Goal: Transaction & Acquisition: Subscribe to service/newsletter

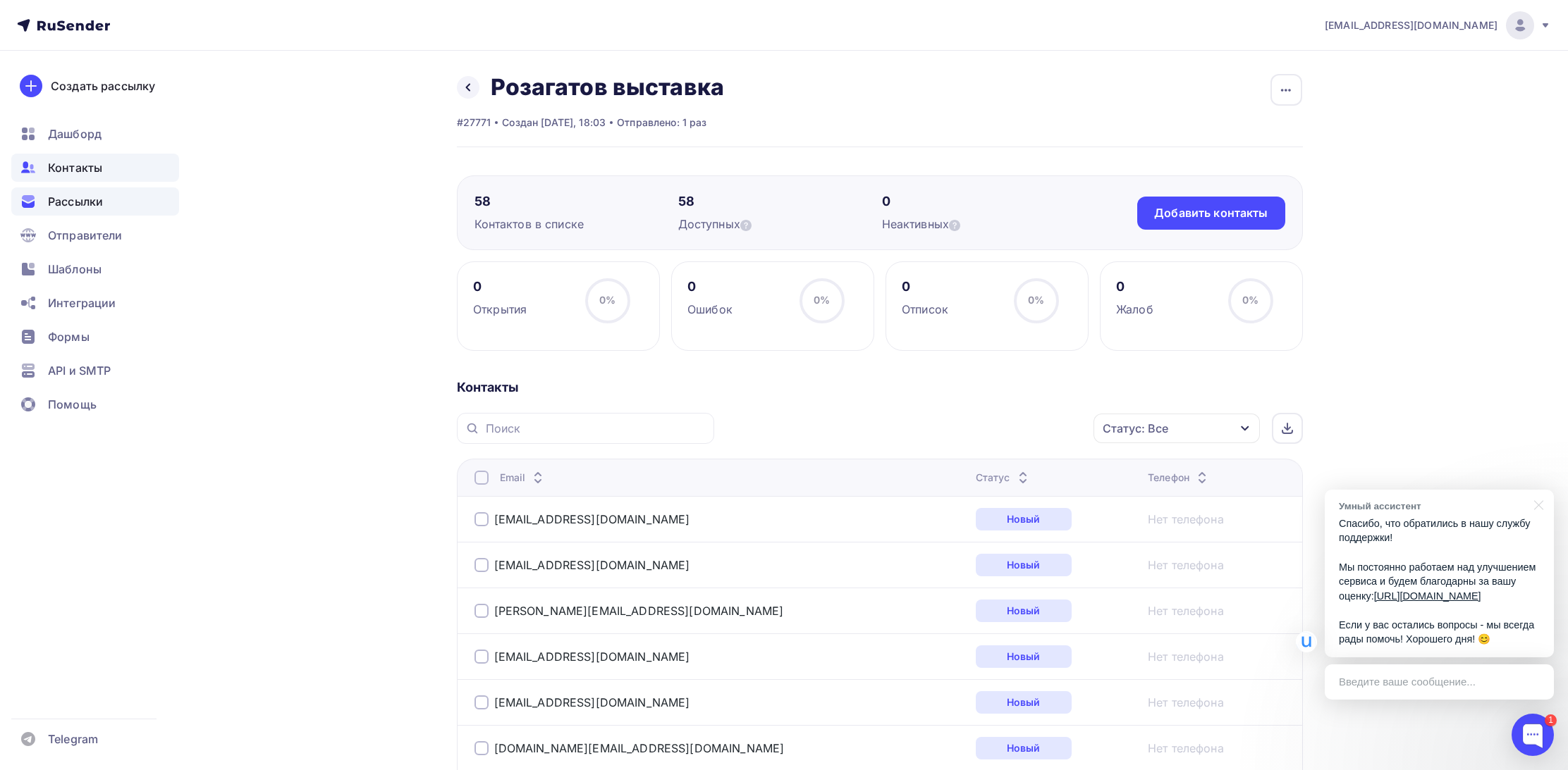
click at [75, 205] on span "Рассылки" at bounding box center [75, 201] width 55 height 17
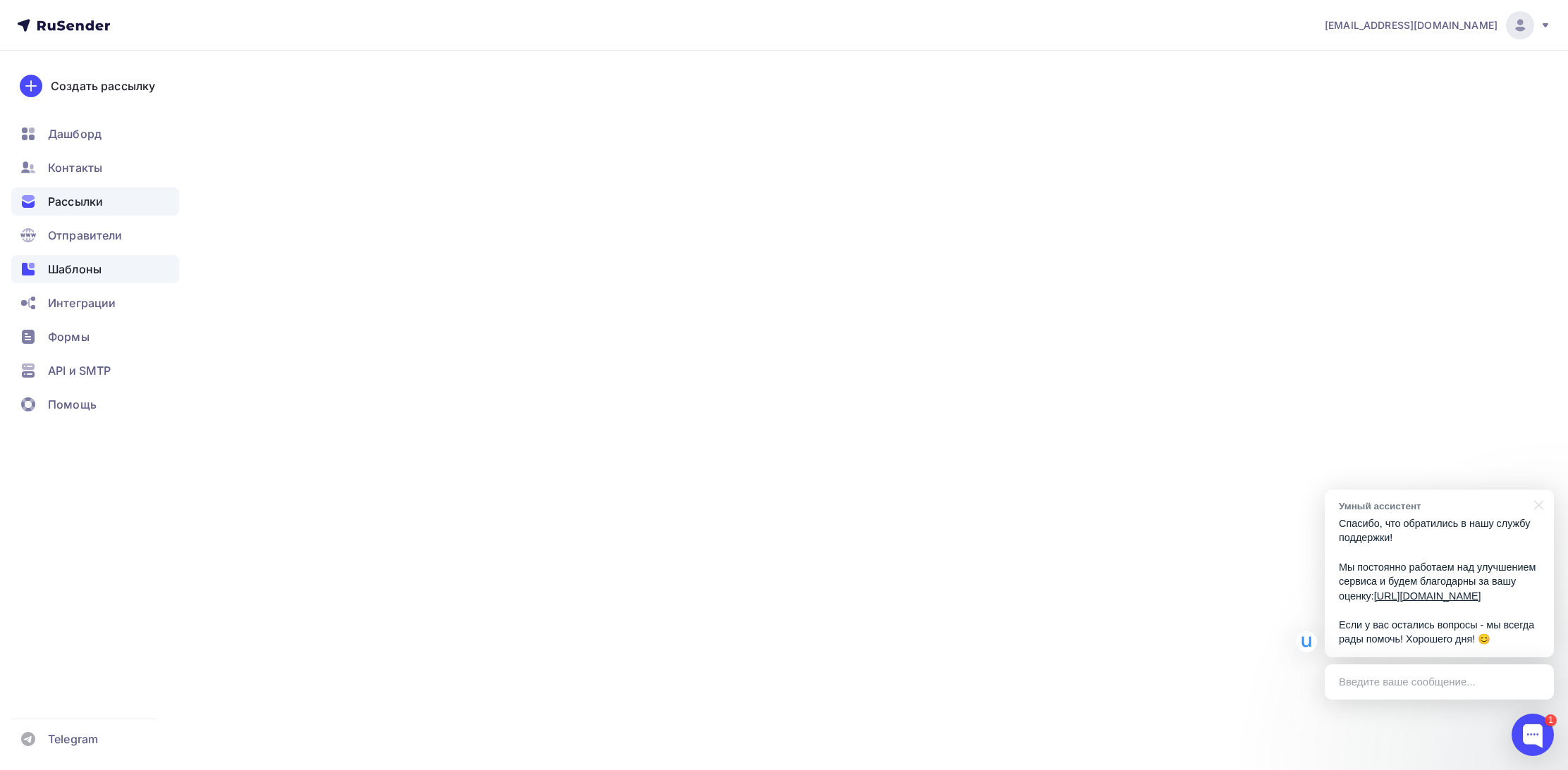
click at [90, 268] on span "Шаблоны" at bounding box center [74, 269] width 54 height 17
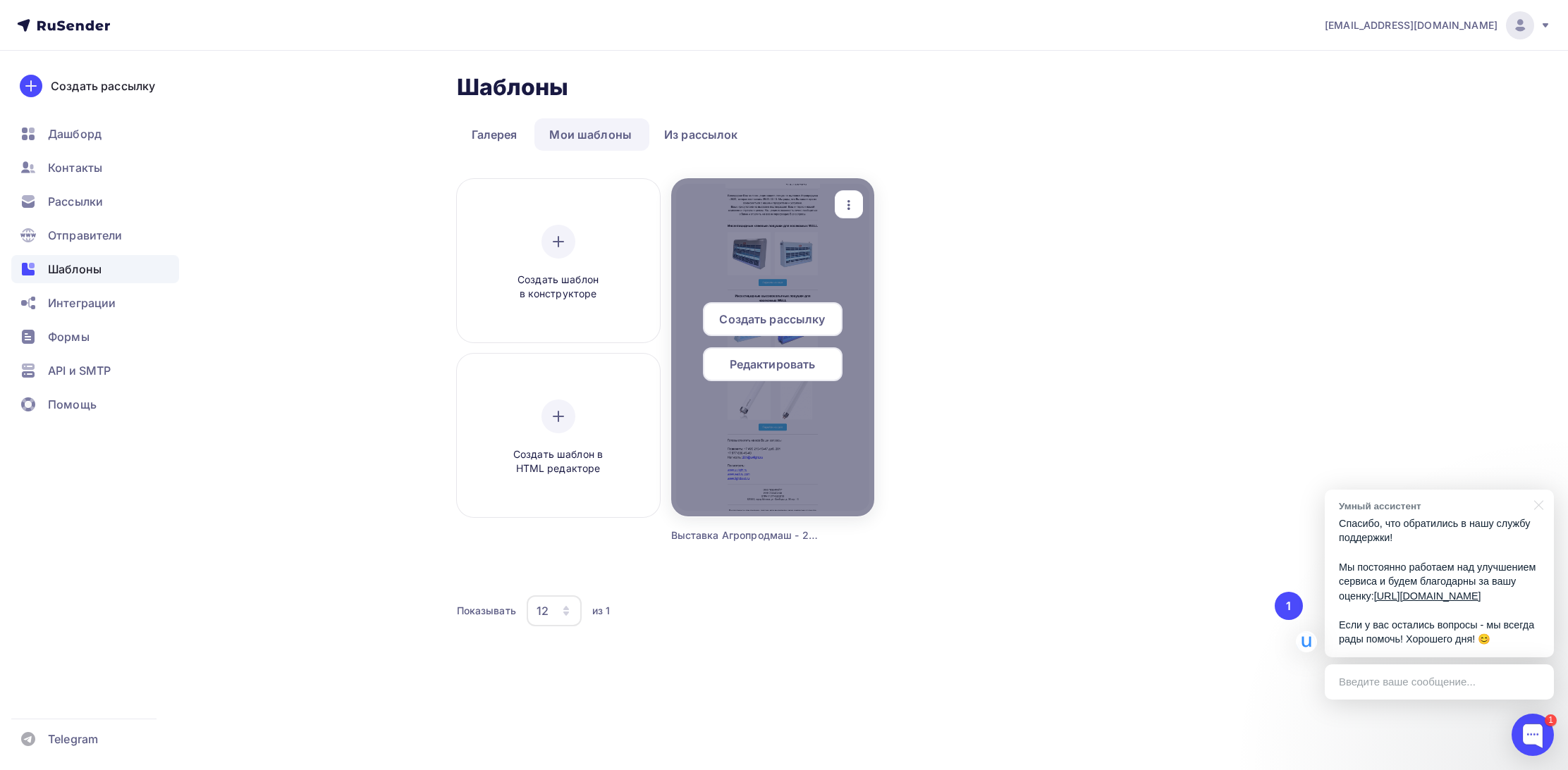
click at [769, 361] on span "Редактировать" at bounding box center [772, 364] width 86 height 17
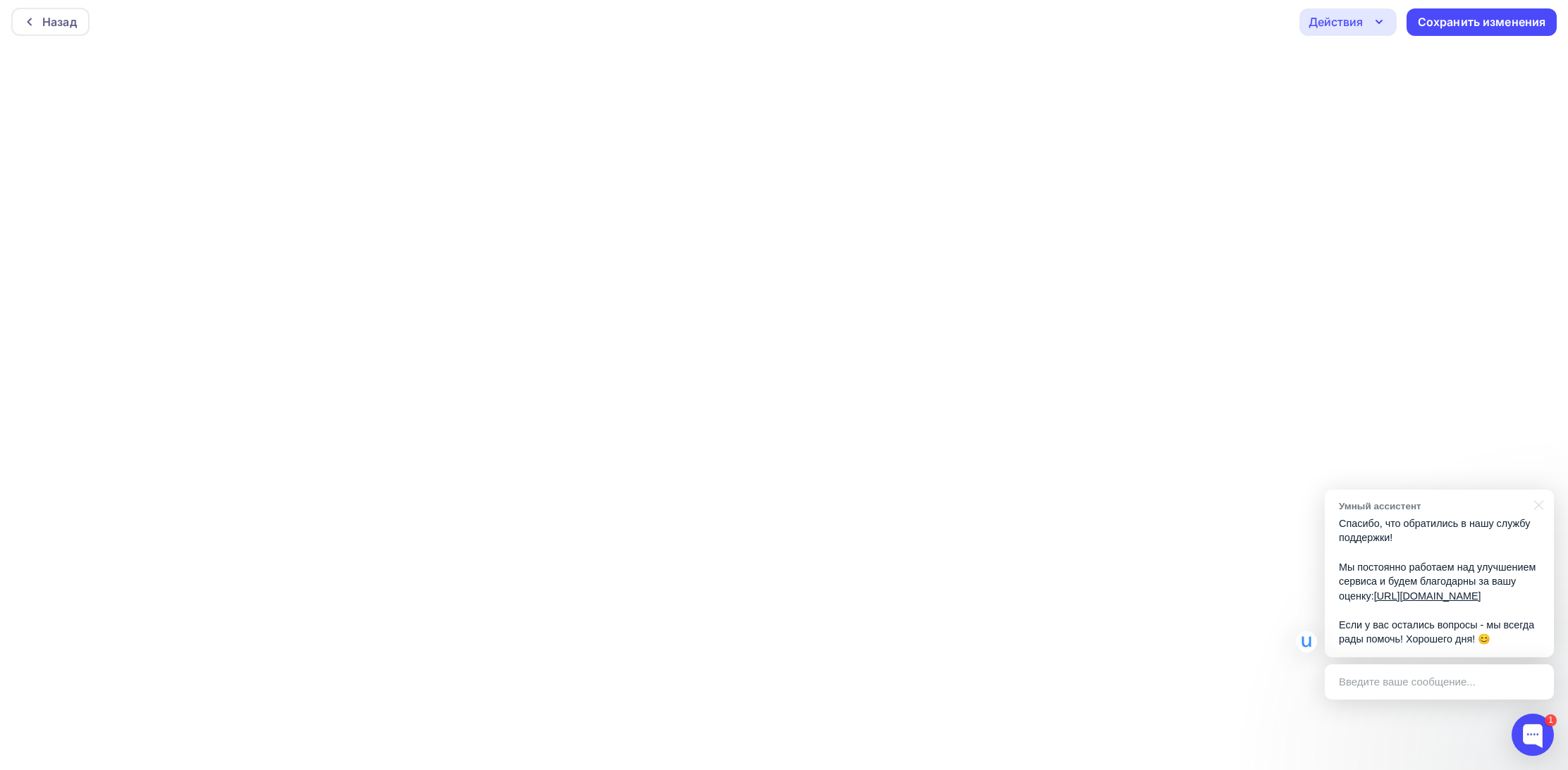
scroll to position [4, 0]
click at [1386, 16] on icon "button" at bounding box center [1379, 22] width 17 height 17
click at [1083, 30] on div "Назад Действия Отправить тестовое письмо Предпросмотр Выйти без сохранения Сохр…" at bounding box center [784, 22] width 1568 height 51
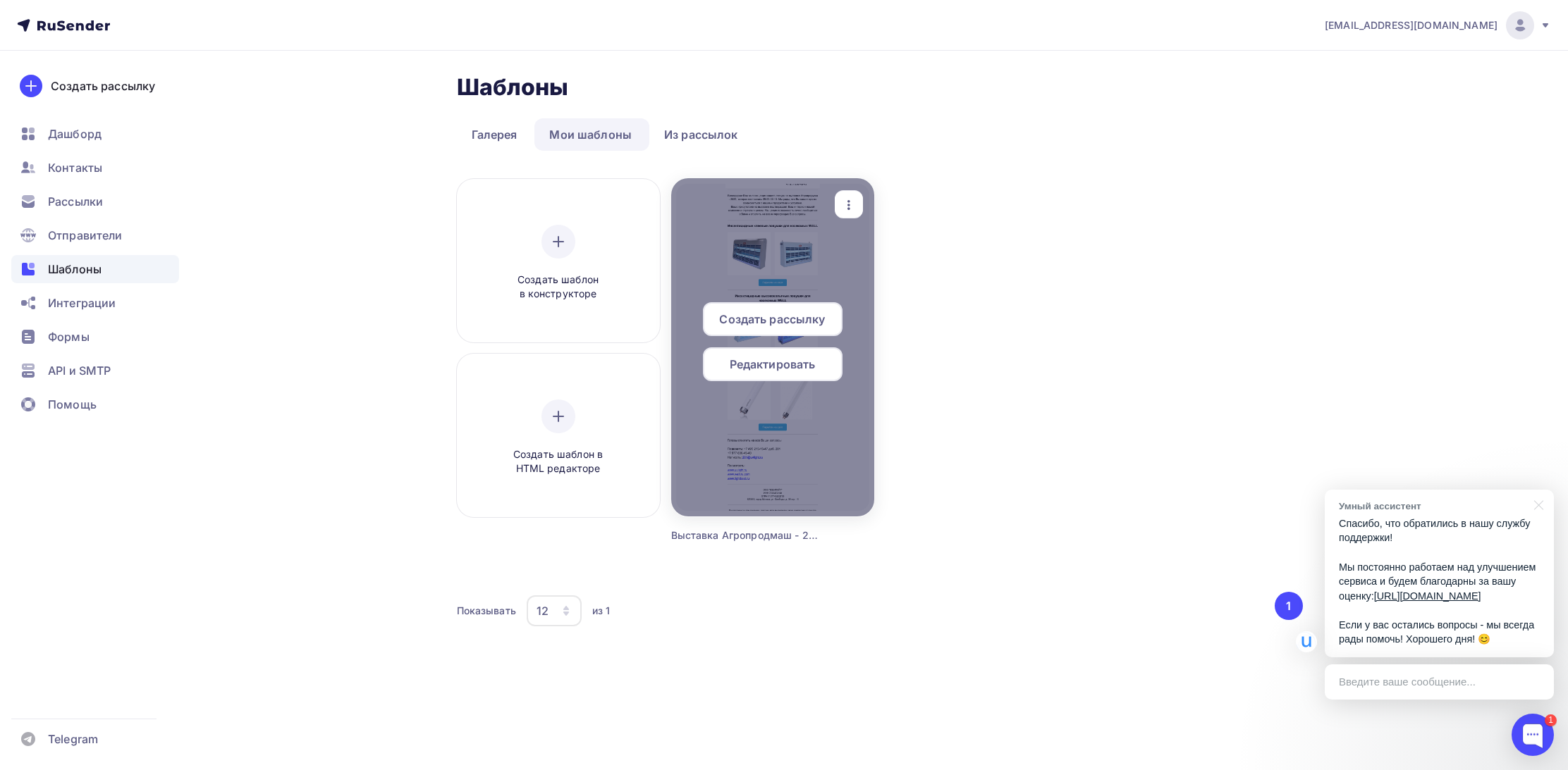
click at [856, 201] on icon "button" at bounding box center [848, 205] width 17 height 17
click at [891, 300] on div "Копировать" at bounding box center [913, 301] width 68 height 17
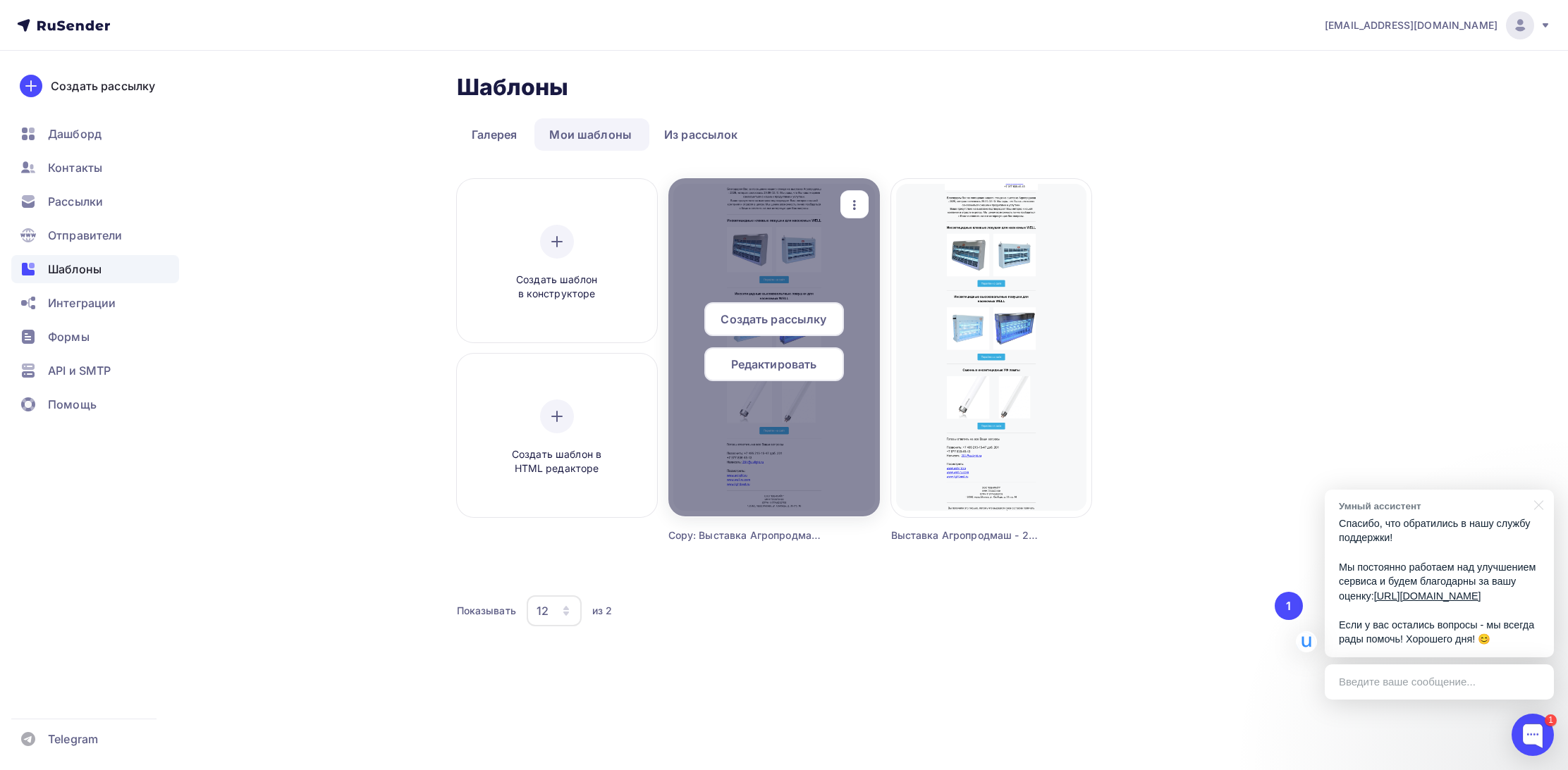
click at [753, 272] on div at bounding box center [774, 348] width 211 height 338
click at [766, 359] on span "Редактировать" at bounding box center [774, 364] width 86 height 17
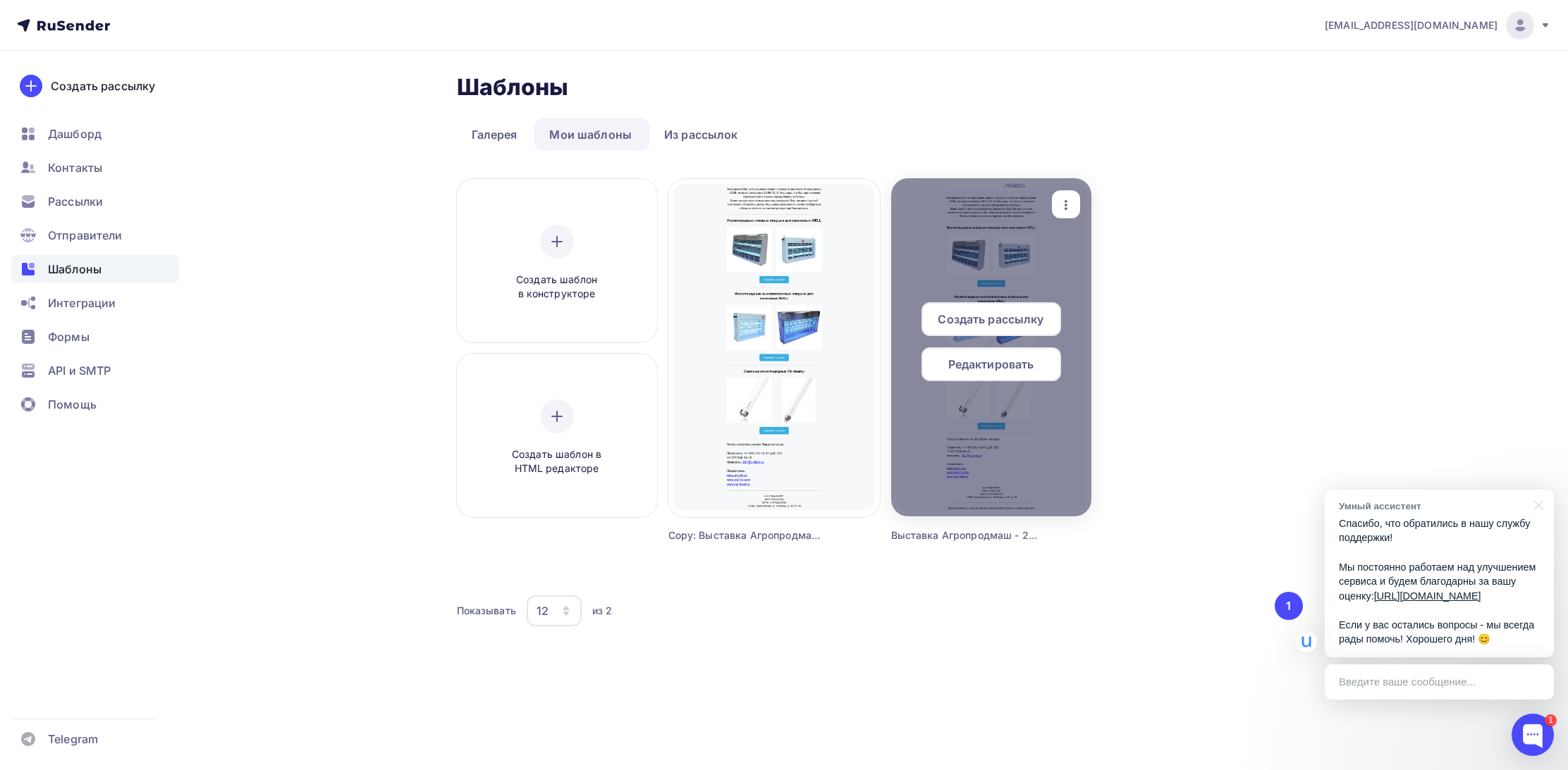
click at [1007, 367] on span "Редактировать" at bounding box center [991, 364] width 86 height 17
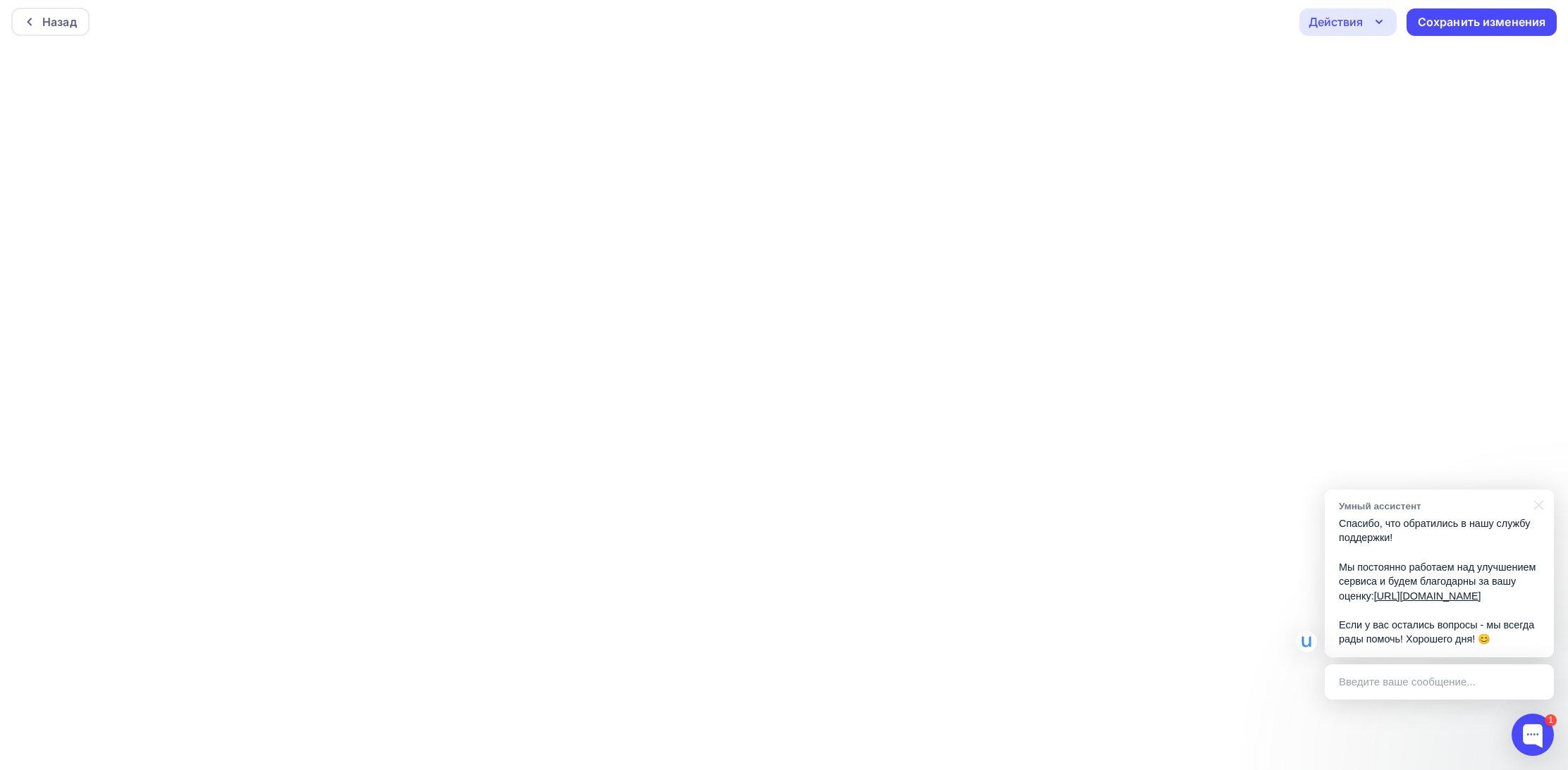
scroll to position [4, 0]
click at [1494, 18] on div "Сохранить изменения" at bounding box center [1481, 22] width 128 height 16
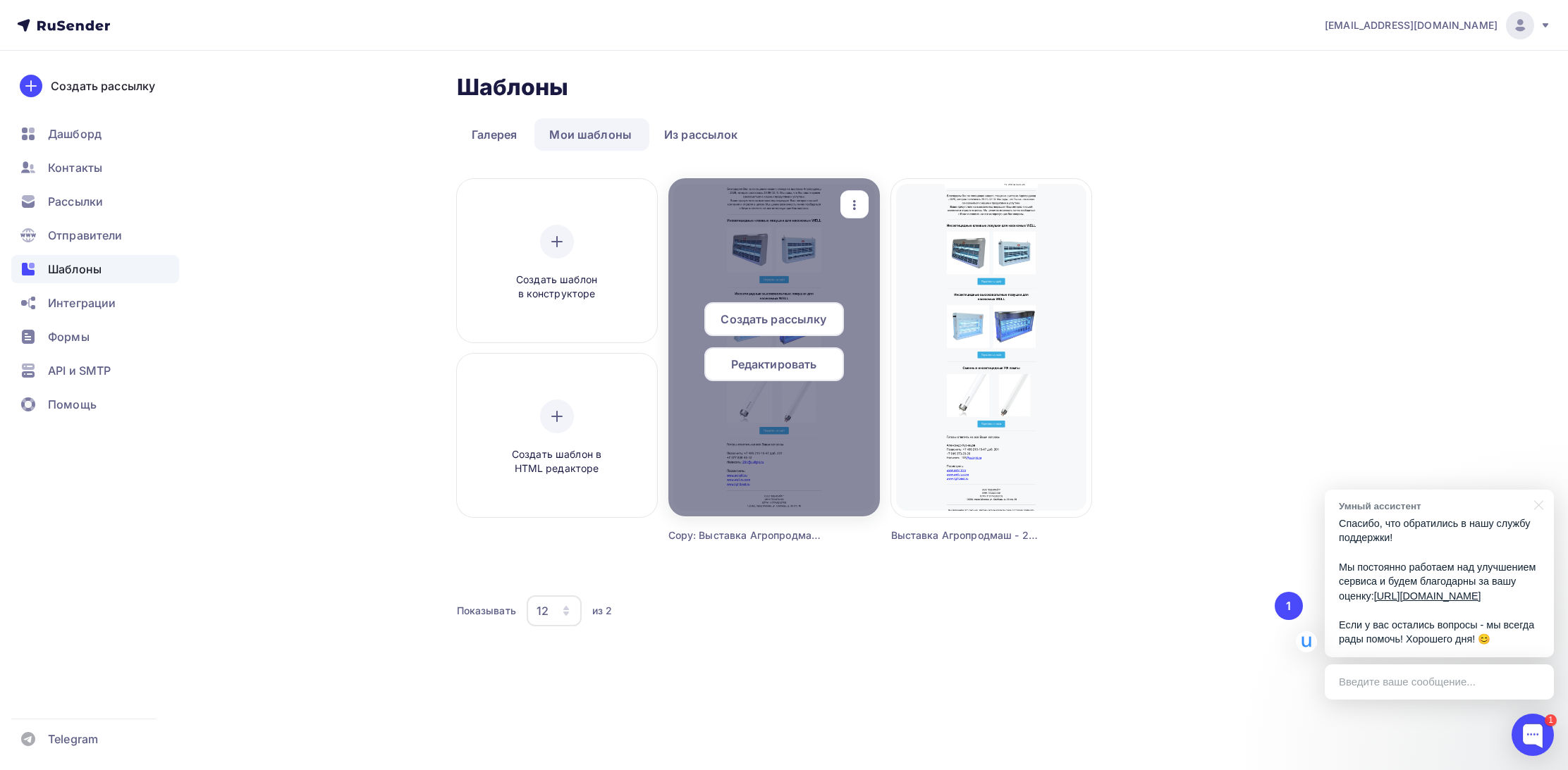
click at [785, 366] on span "Редактировать" at bounding box center [774, 364] width 86 height 17
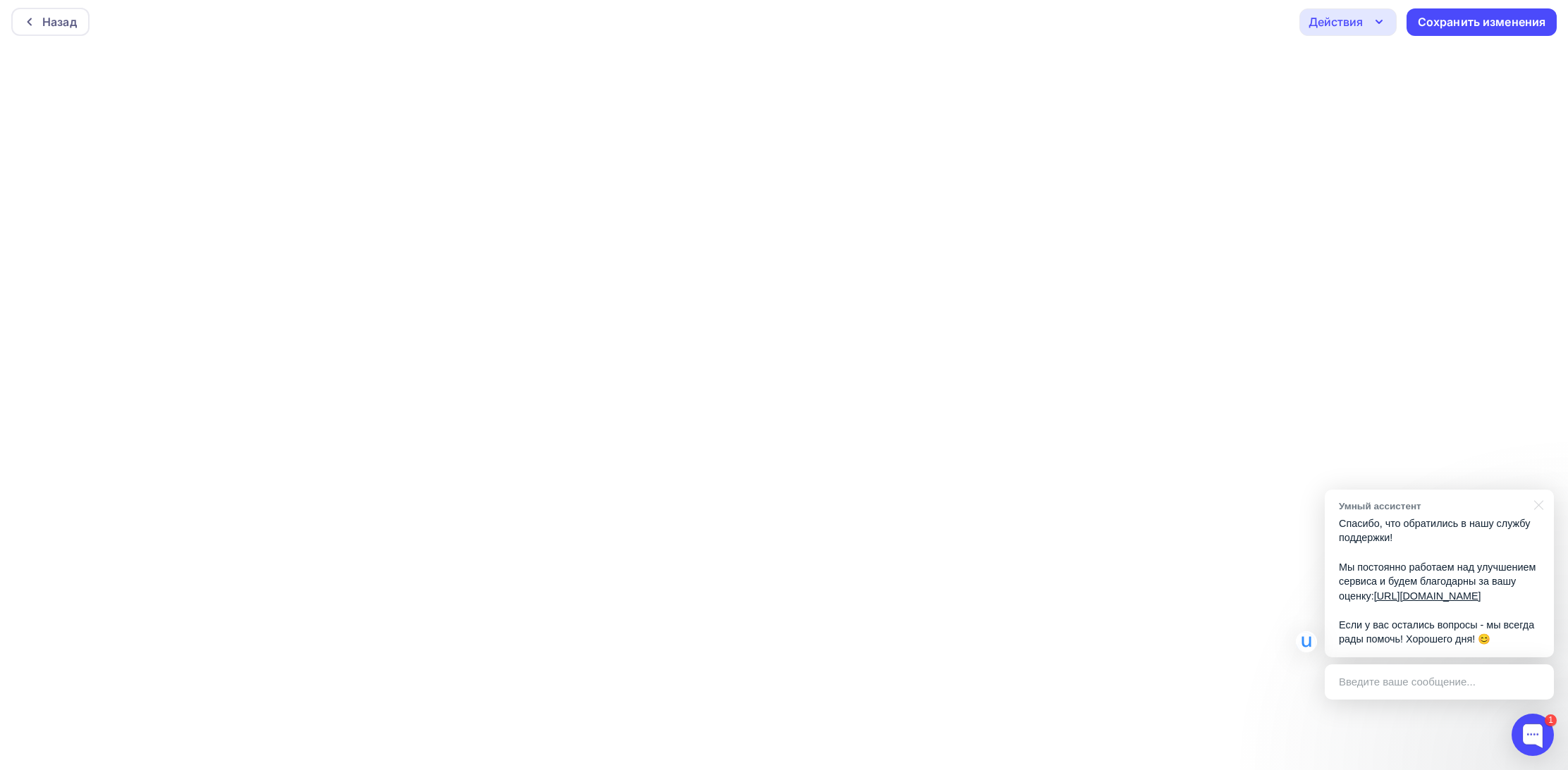
scroll to position [4, 0]
click at [1500, 25] on div "Сохранить изменения" at bounding box center [1481, 22] width 128 height 16
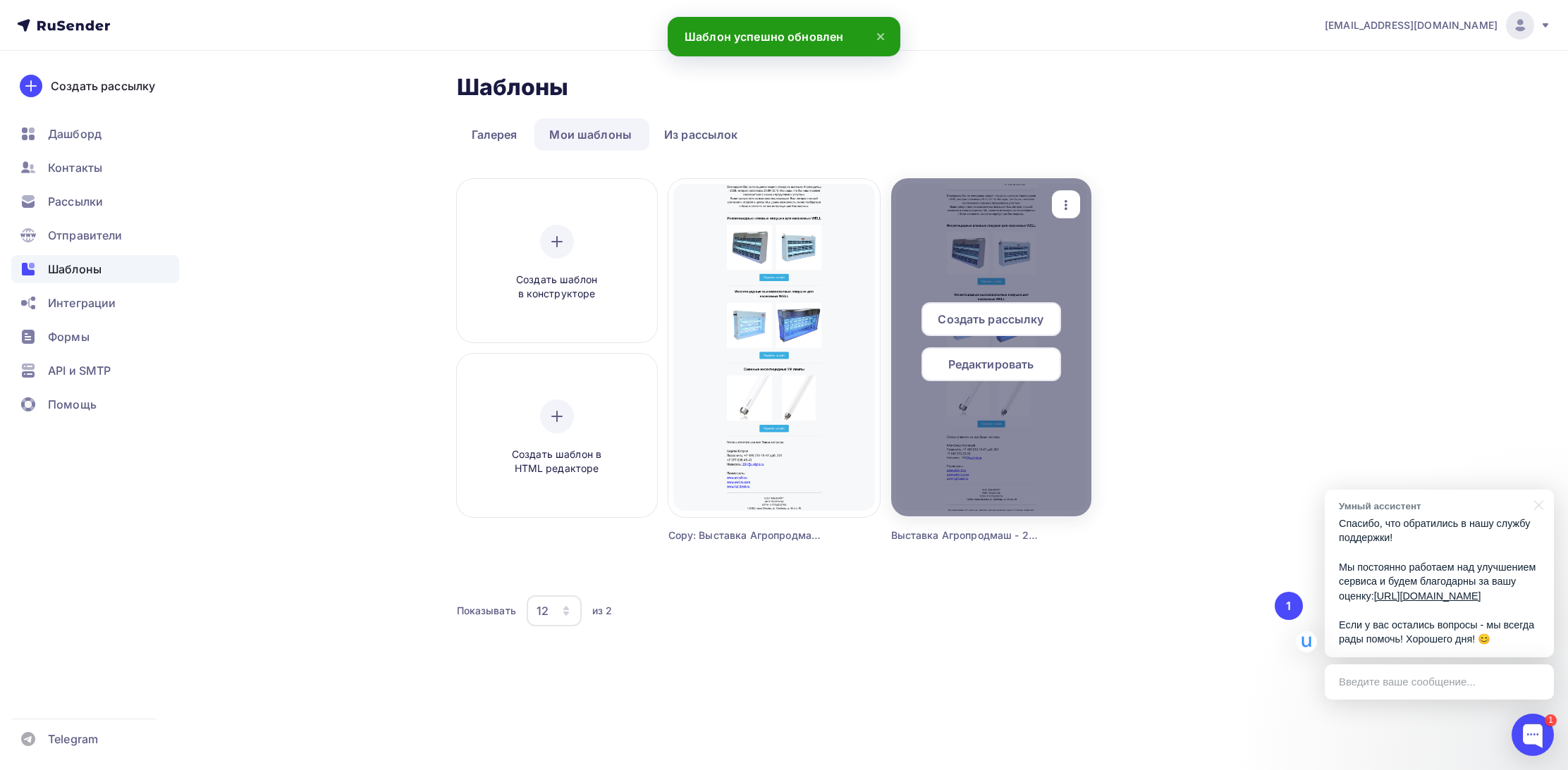
click at [991, 366] on span "Редактировать" at bounding box center [991, 364] width 86 height 17
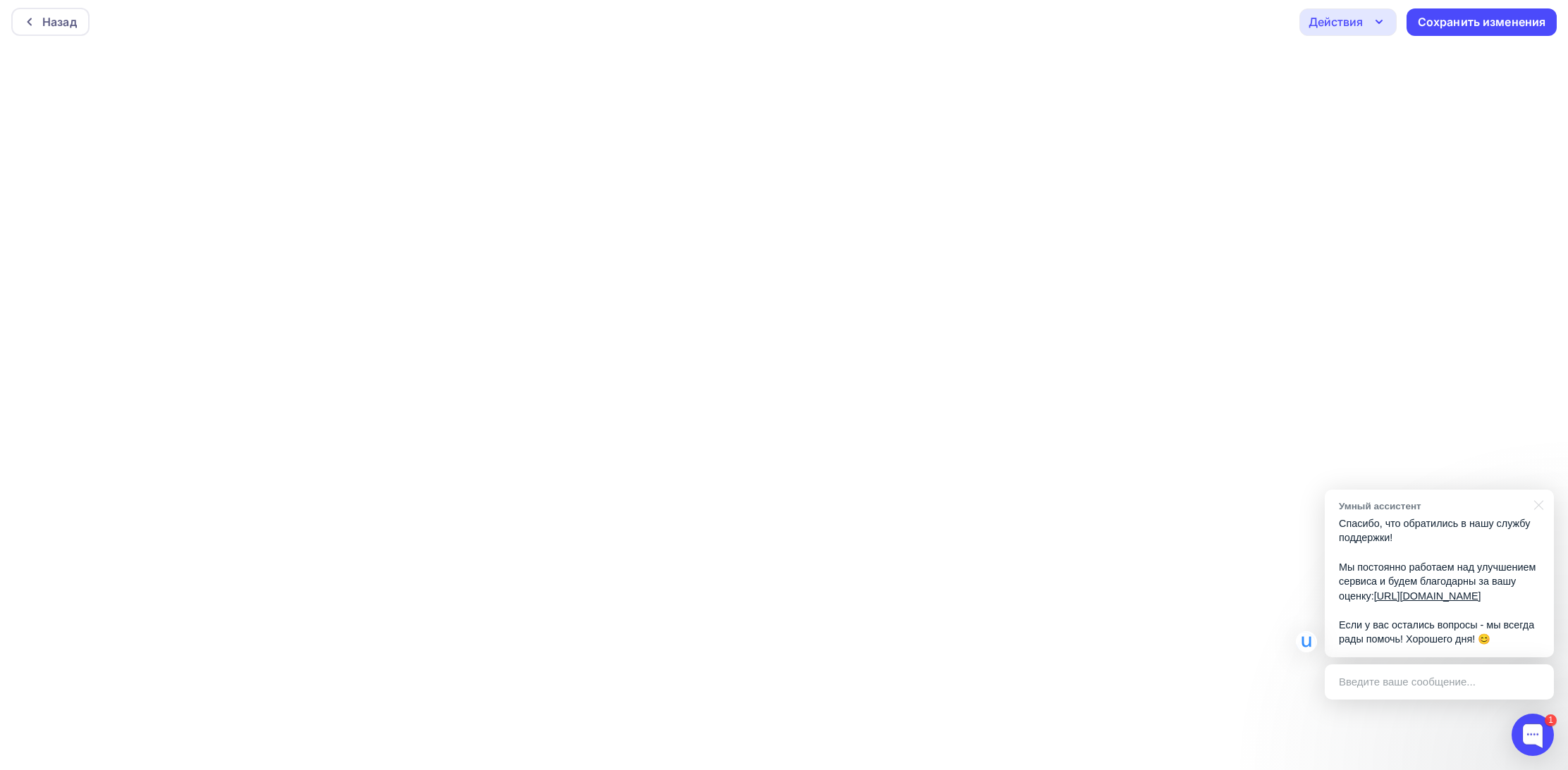
scroll to position [4, 0]
click at [1378, 21] on icon "button" at bounding box center [1379, 22] width 17 height 17
click at [1373, 95] on div "Предпросмотр" at bounding box center [1386, 92] width 87 height 17
click at [1387, 18] on div "Действия" at bounding box center [1347, 22] width 98 height 27
click at [1203, 22] on div "Назад Действия Отправить тестовое письмо Предпросмотр Выйти без сохранения Сохр…" at bounding box center [784, 22] width 1568 height 51
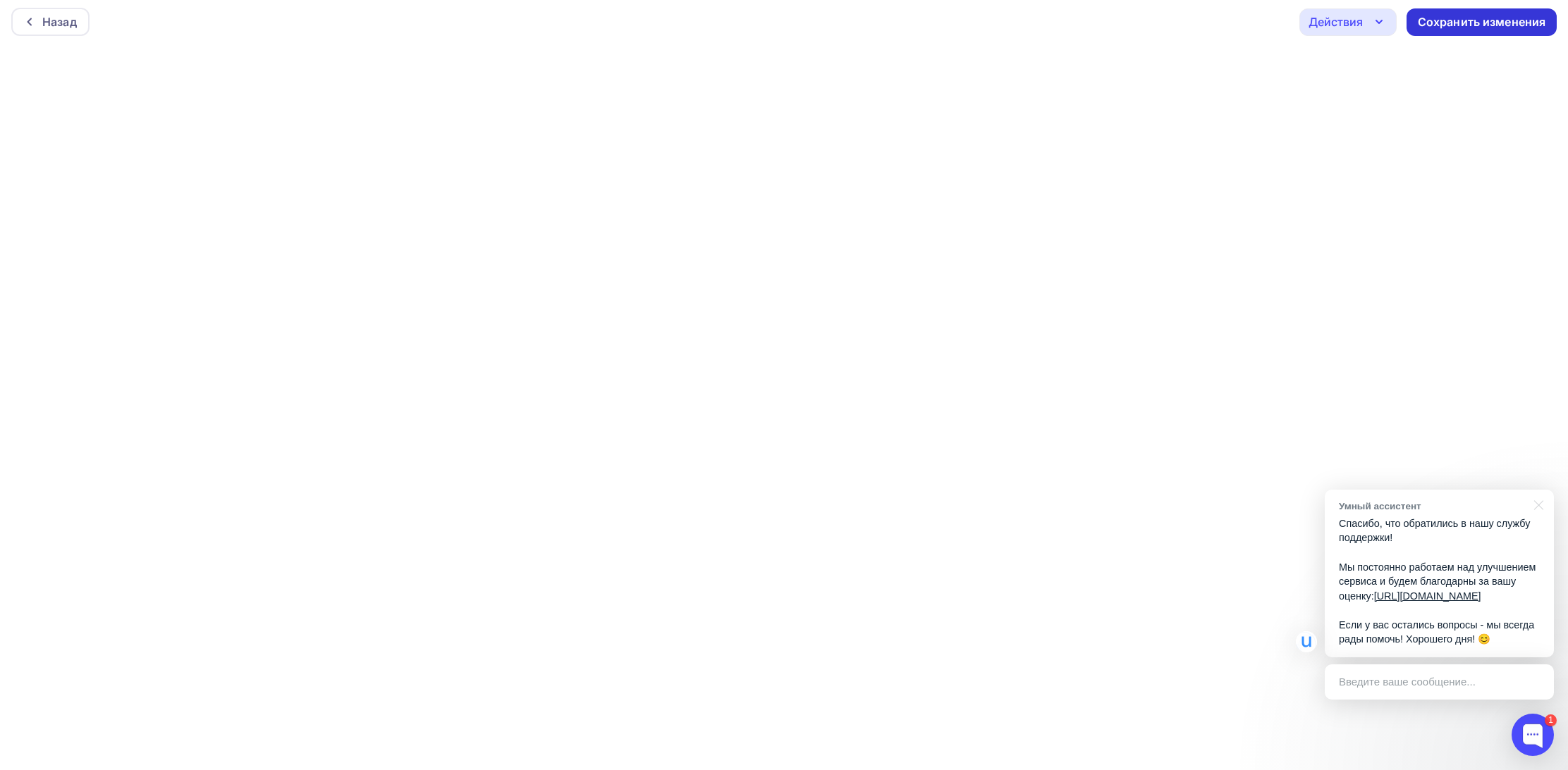
click at [1450, 27] on div "Сохранить изменения" at bounding box center [1481, 22] width 128 height 16
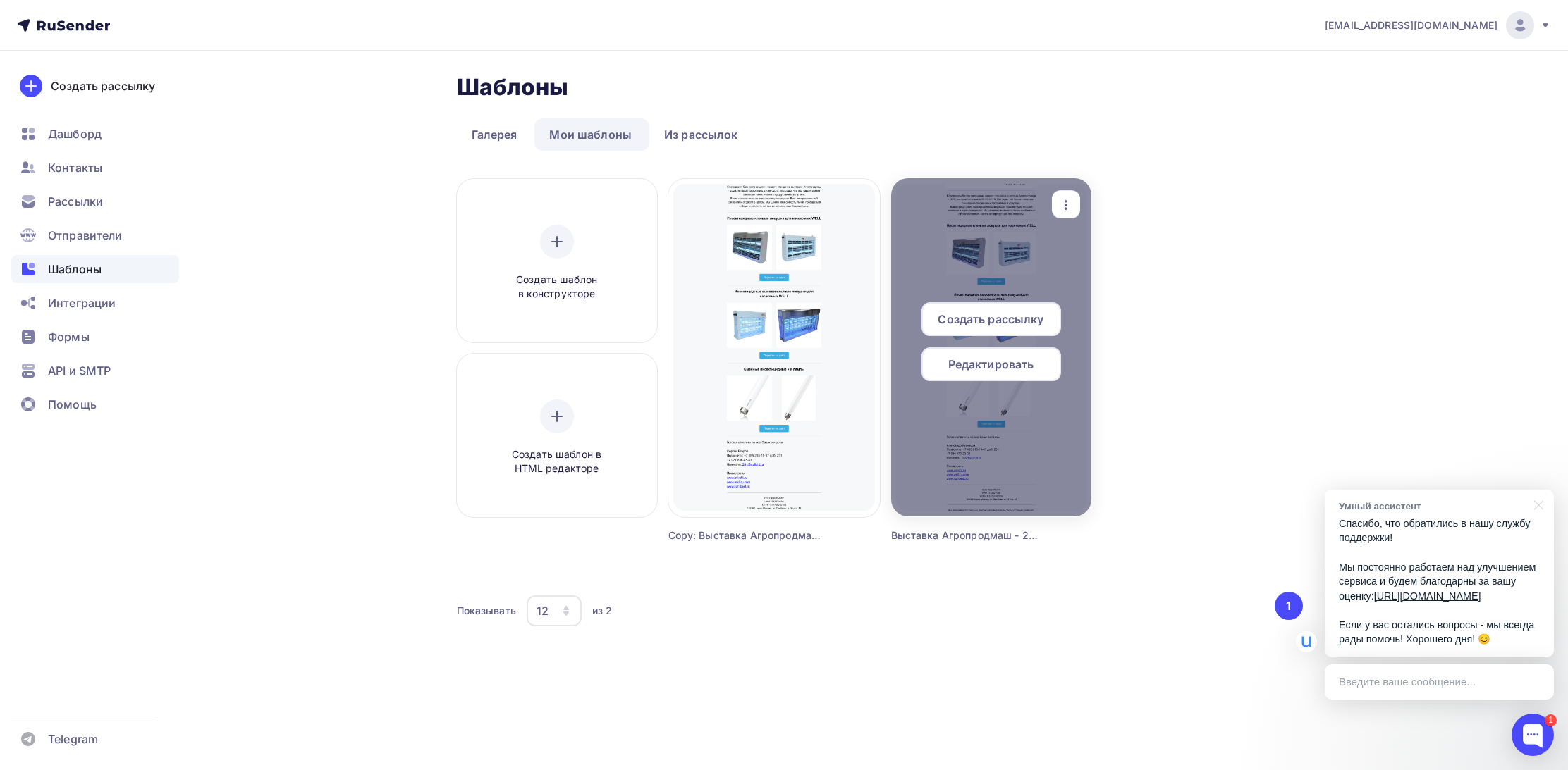
click at [1067, 208] on icon "button" at bounding box center [1065, 205] width 17 height 17
click at [1115, 251] on div "Переименовать" at bounding box center [1141, 245] width 91 height 17
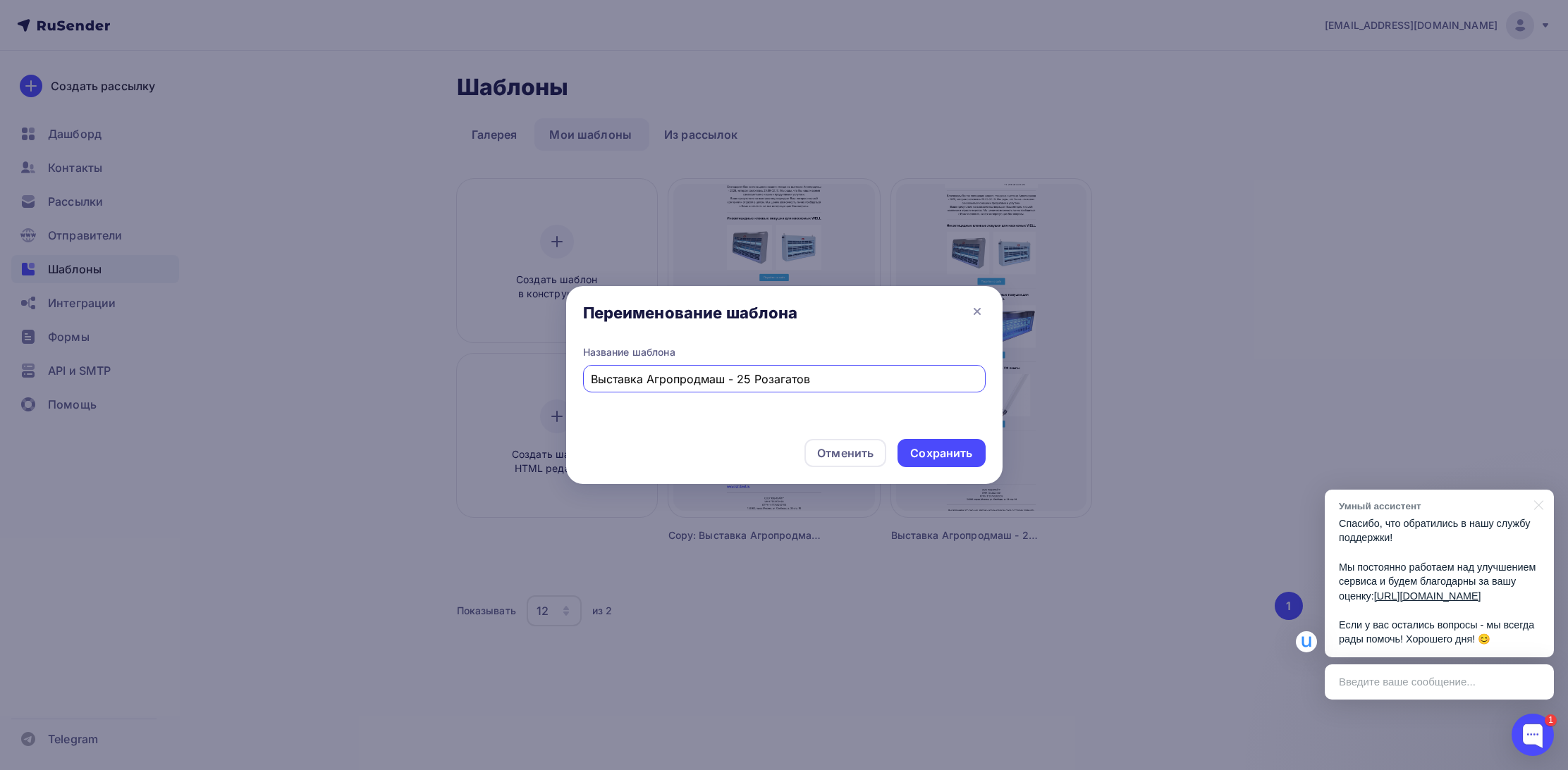
drag, startPoint x: 809, startPoint y: 381, endPoint x: 756, endPoint y: 377, distance: 53.2
click at [756, 377] on input "Выставка Агропродмаш - 25 Розагатов" at bounding box center [784, 379] width 386 height 17
type input "Выставка Агропродмаш - 25 Кузнецов"
click at [941, 454] on div "Сохранить" at bounding box center [941, 453] width 62 height 16
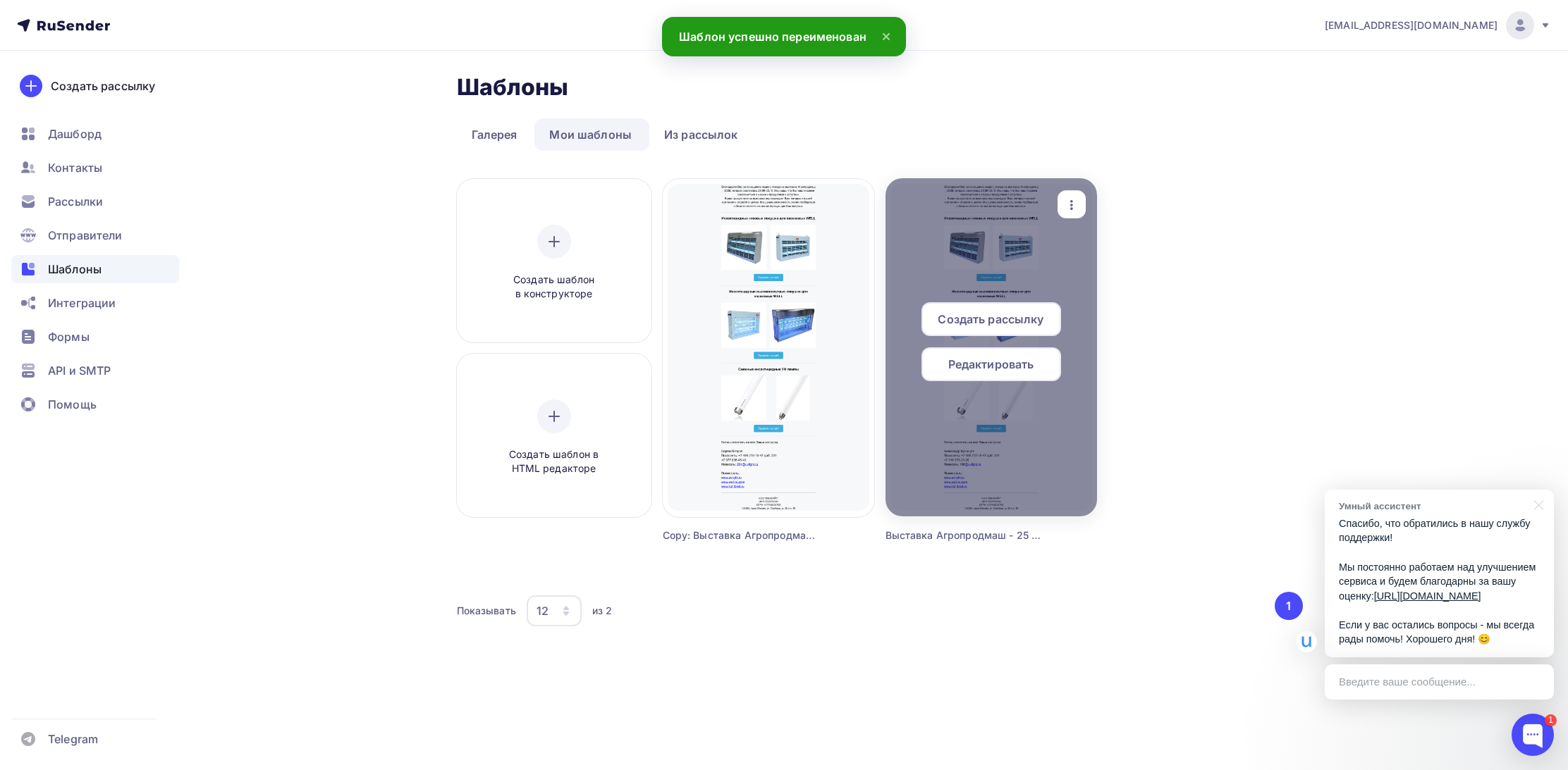
click at [1063, 206] on icon "button" at bounding box center [1071, 205] width 17 height 17
click at [1102, 275] on div "Предпросмотр" at bounding box center [1145, 273] width 87 height 17
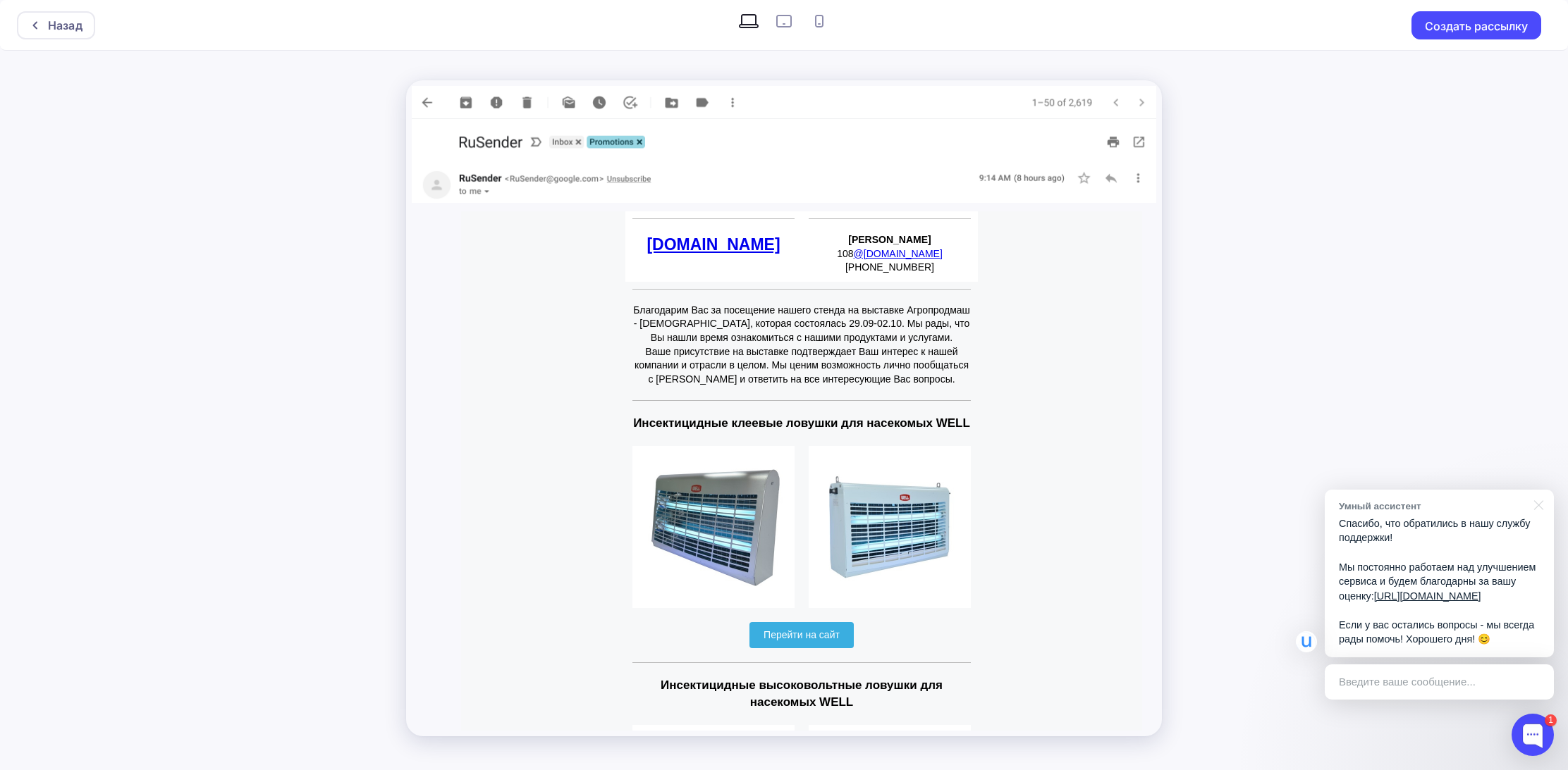
click at [1411, 146] on div "Назад Создать рассылку" at bounding box center [784, 385] width 1568 height 770
click at [1480, 23] on button "Создать рассылку" at bounding box center [1475, 25] width 129 height 28
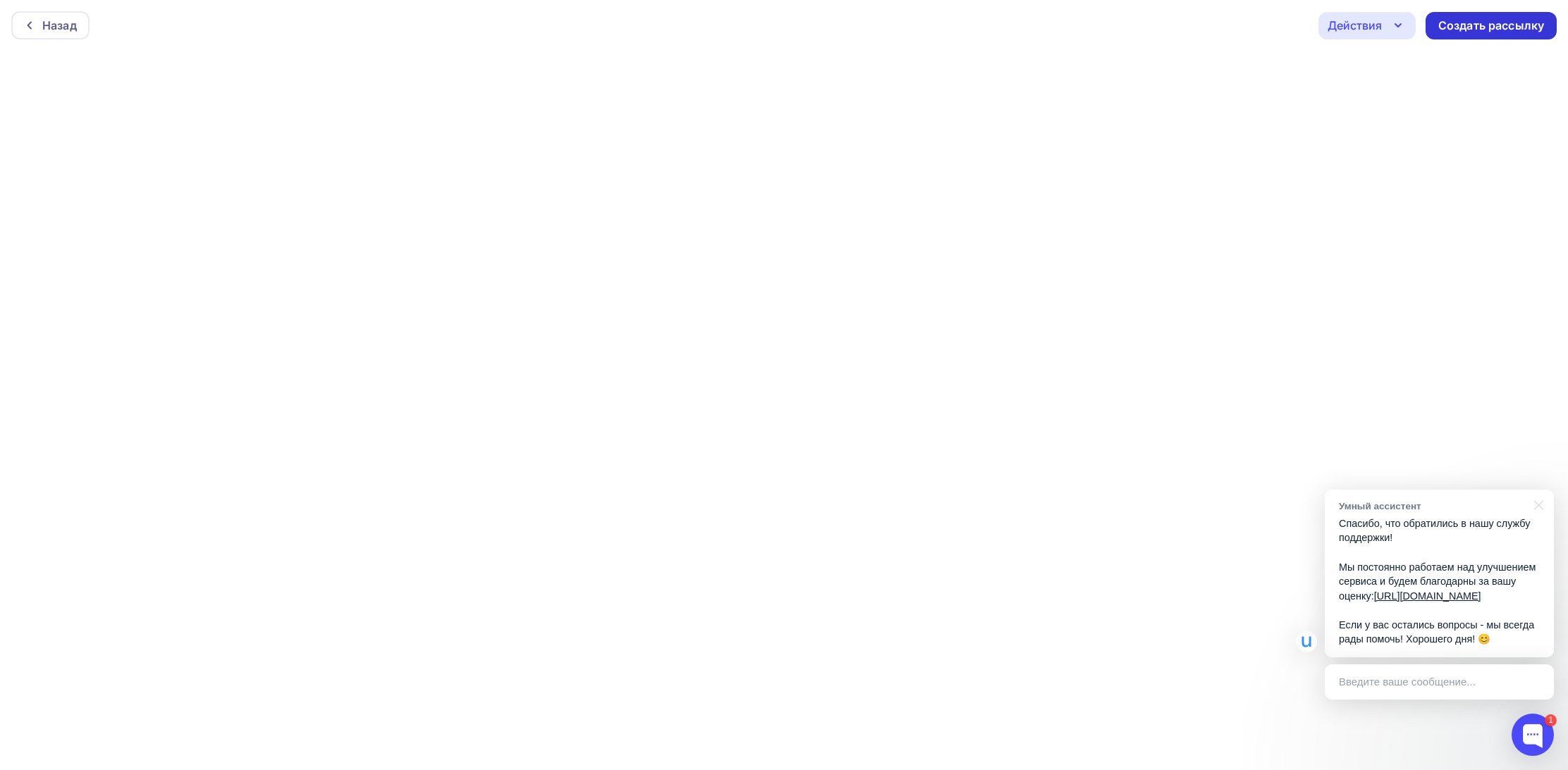
click at [1495, 26] on div "Создать рассылку" at bounding box center [1491, 25] width 106 height 16
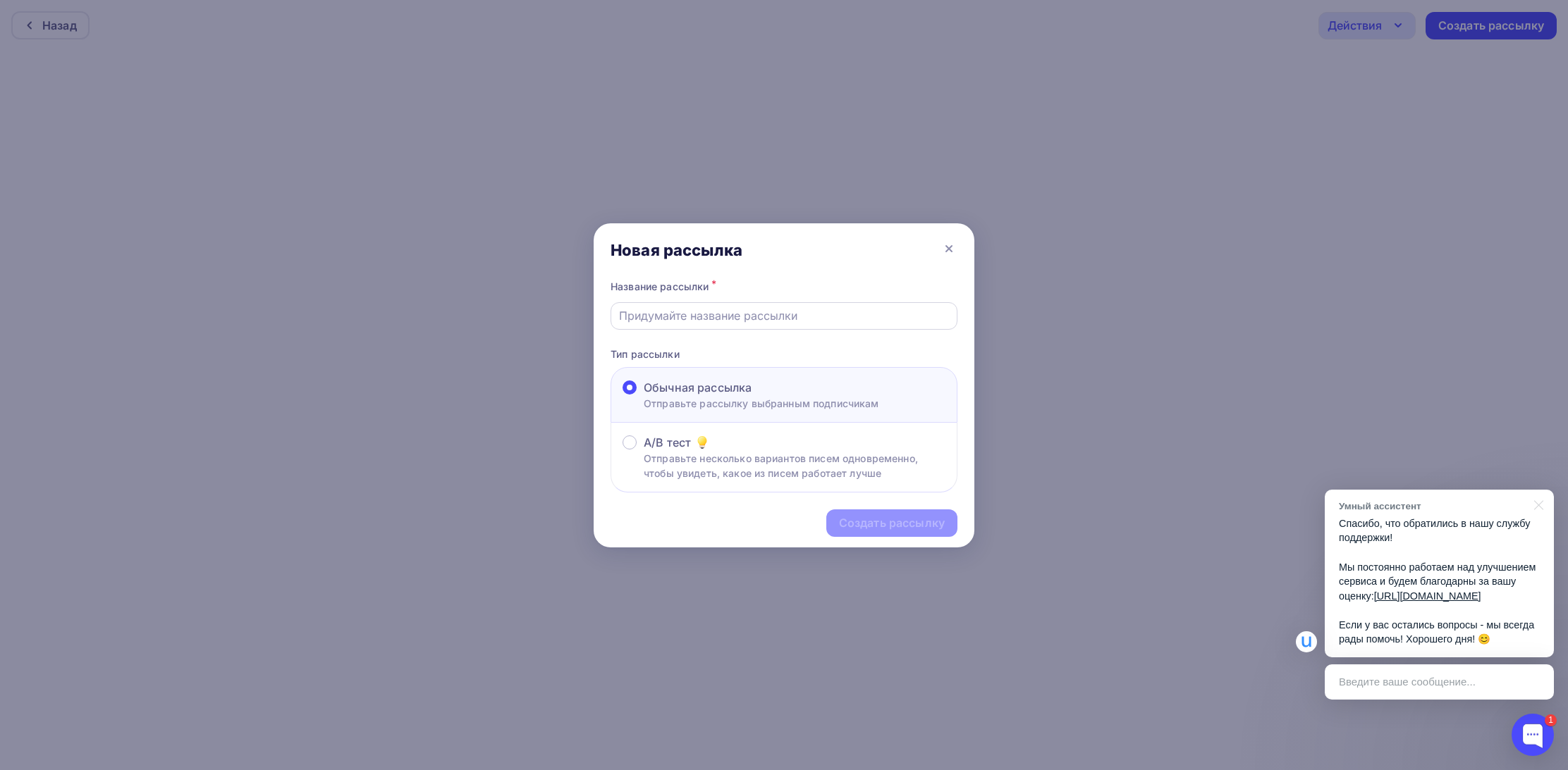
click at [670, 320] on input "text" at bounding box center [784, 315] width 331 height 17
type input "[PERSON_NAME] выставка"
click at [883, 524] on div "Создать рассылку" at bounding box center [892, 523] width 106 height 16
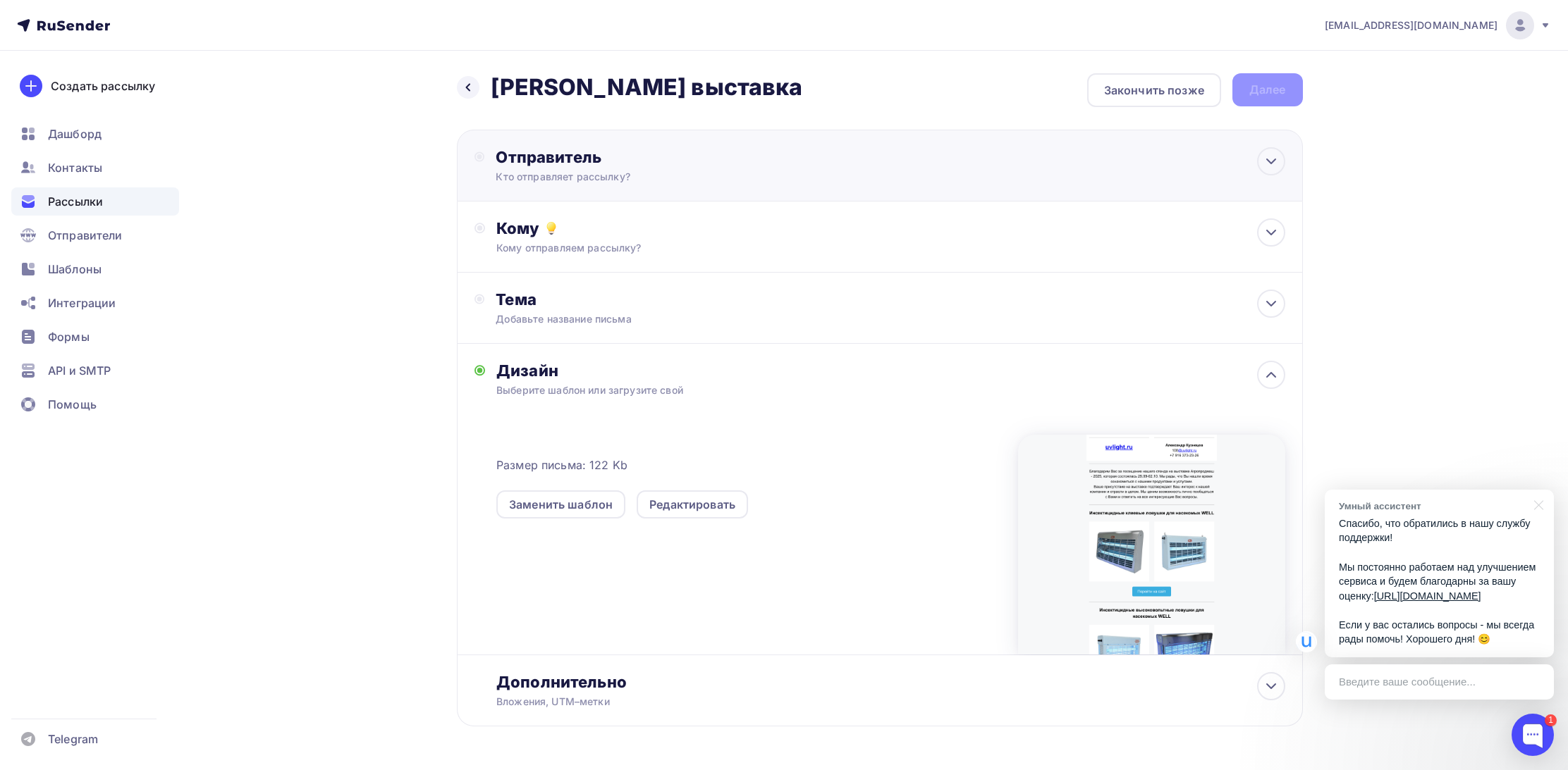
click at [600, 185] on div "Отправитель Кто отправляет рассылку? Email * tav@uvintech.ru info@uvlight.ru 10…" at bounding box center [880, 165] width 846 height 72
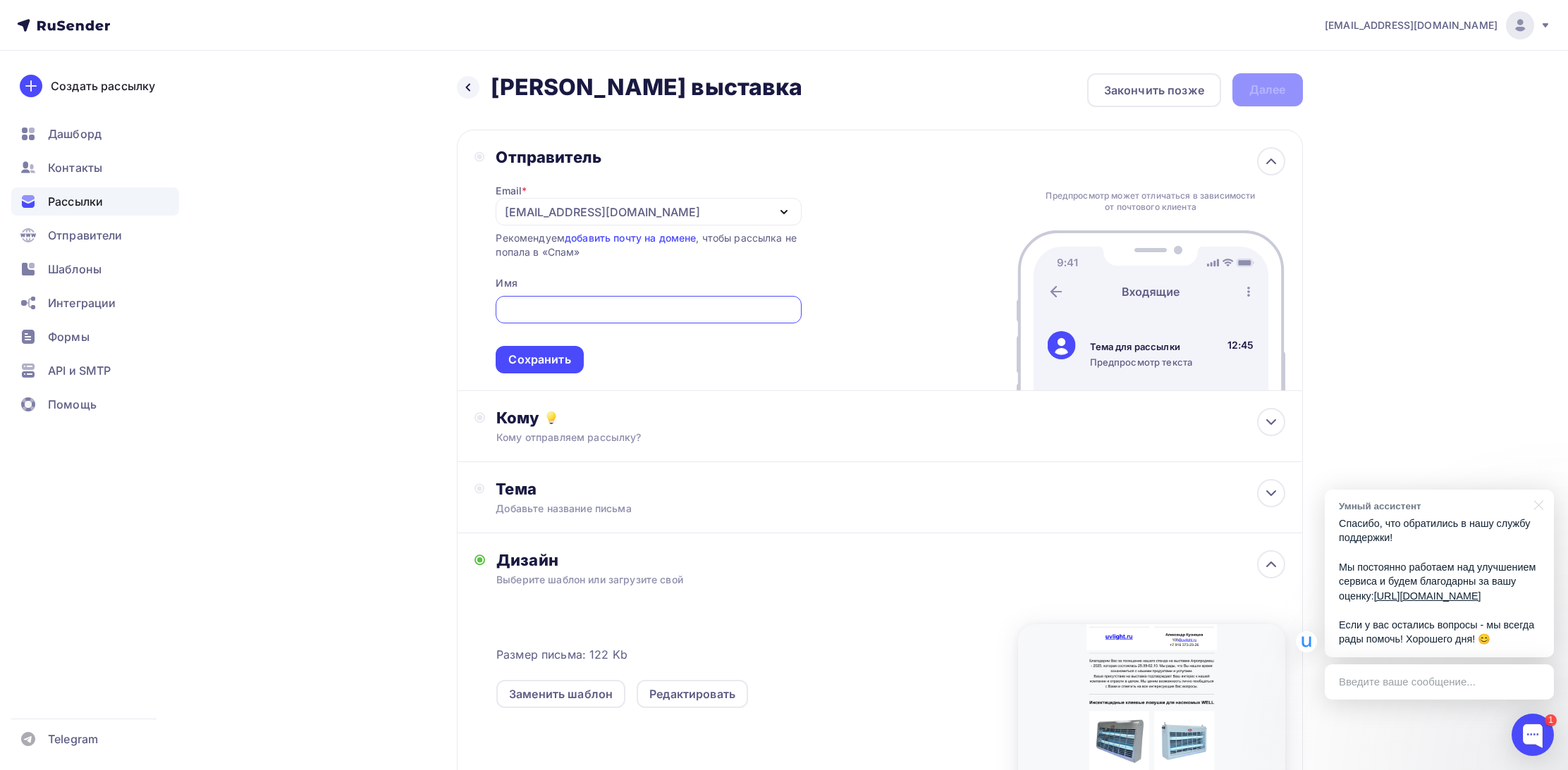
click at [633, 213] on div "[EMAIL_ADDRESS][DOMAIN_NAME]" at bounding box center [648, 212] width 305 height 27
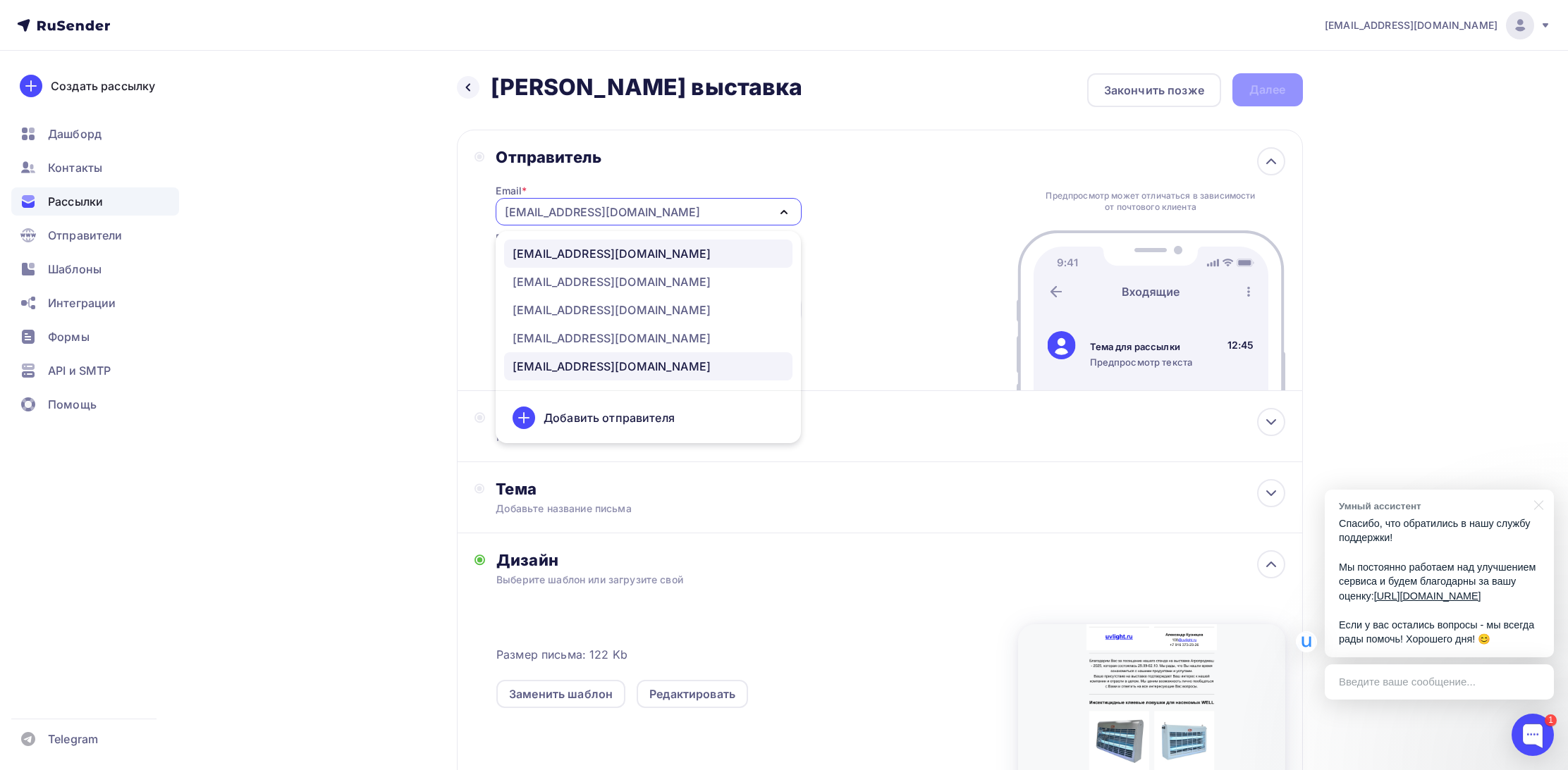
click at [571, 255] on div "[EMAIL_ADDRESS][DOMAIN_NAME]" at bounding box center [612, 253] width 198 height 17
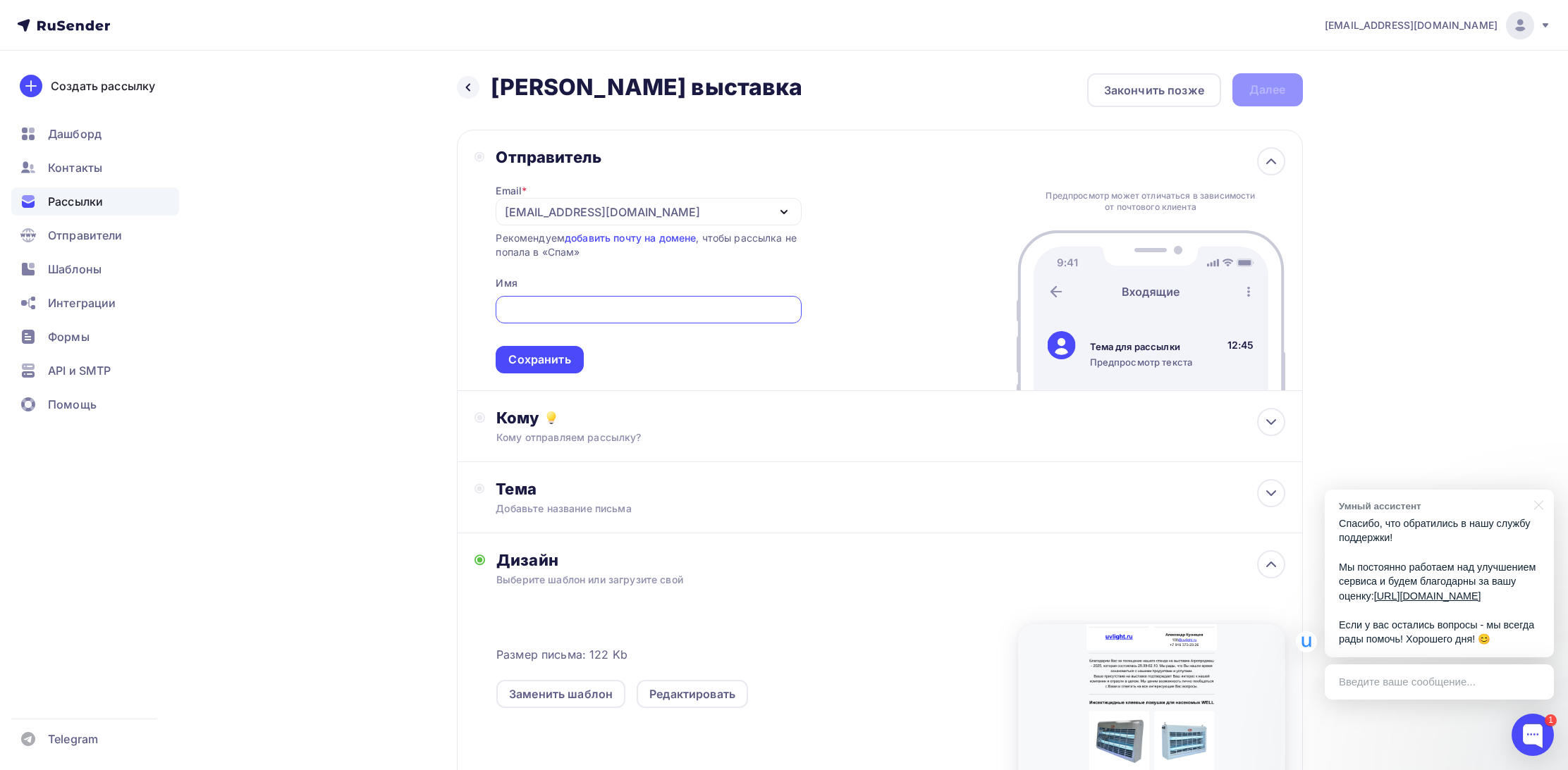
click at [578, 306] on input "text" at bounding box center [649, 309] width 289 height 17
paste input "https://beta.rusender.ru/editors/88311?forDistribution=false&edit=false"
type input "https://beta.rusender.ru/editors/88311?forDistribution=false&edit=false"
click at [581, 311] on input "text" at bounding box center [649, 309] width 289 height 17
paste input "[DOMAIN_NAME] / ООО ЮВИЛАЙТ"
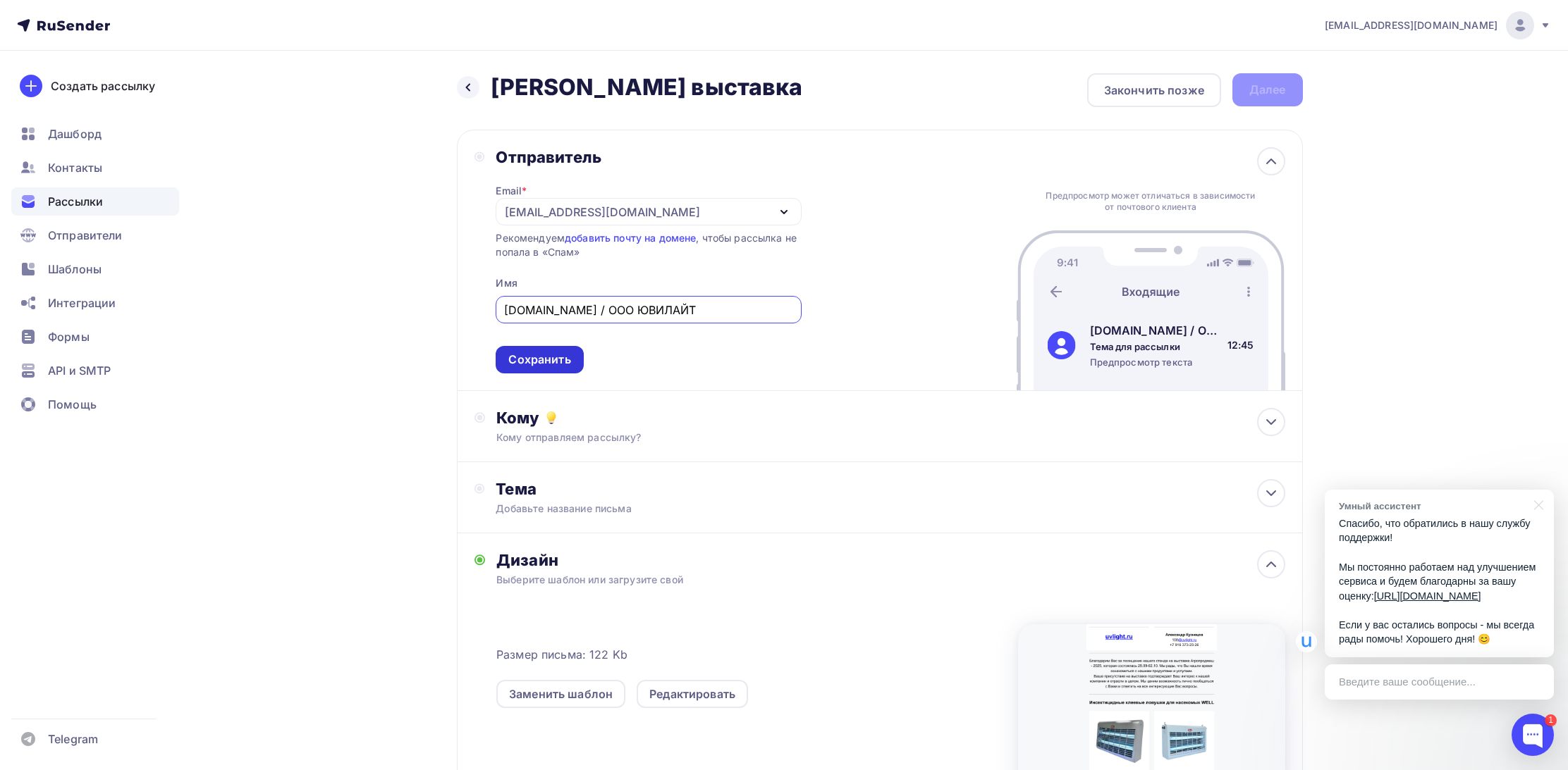
type input "[DOMAIN_NAME] / ООО ЮВИЛАЙТ"
click at [542, 359] on div "Сохранить" at bounding box center [540, 359] width 62 height 16
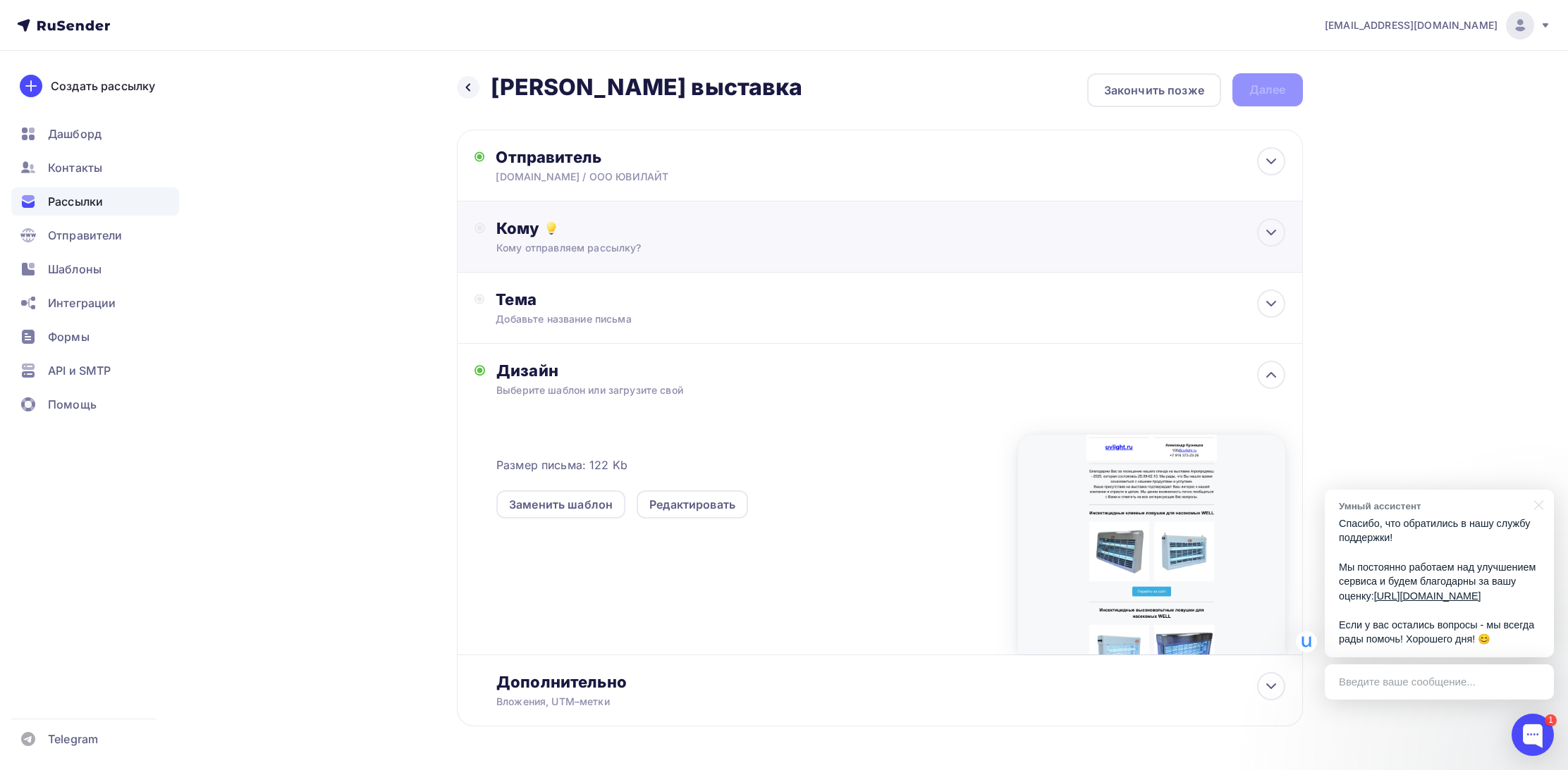
click at [554, 252] on div "Кому отправляем рассылку?" at bounding box center [851, 247] width 710 height 14
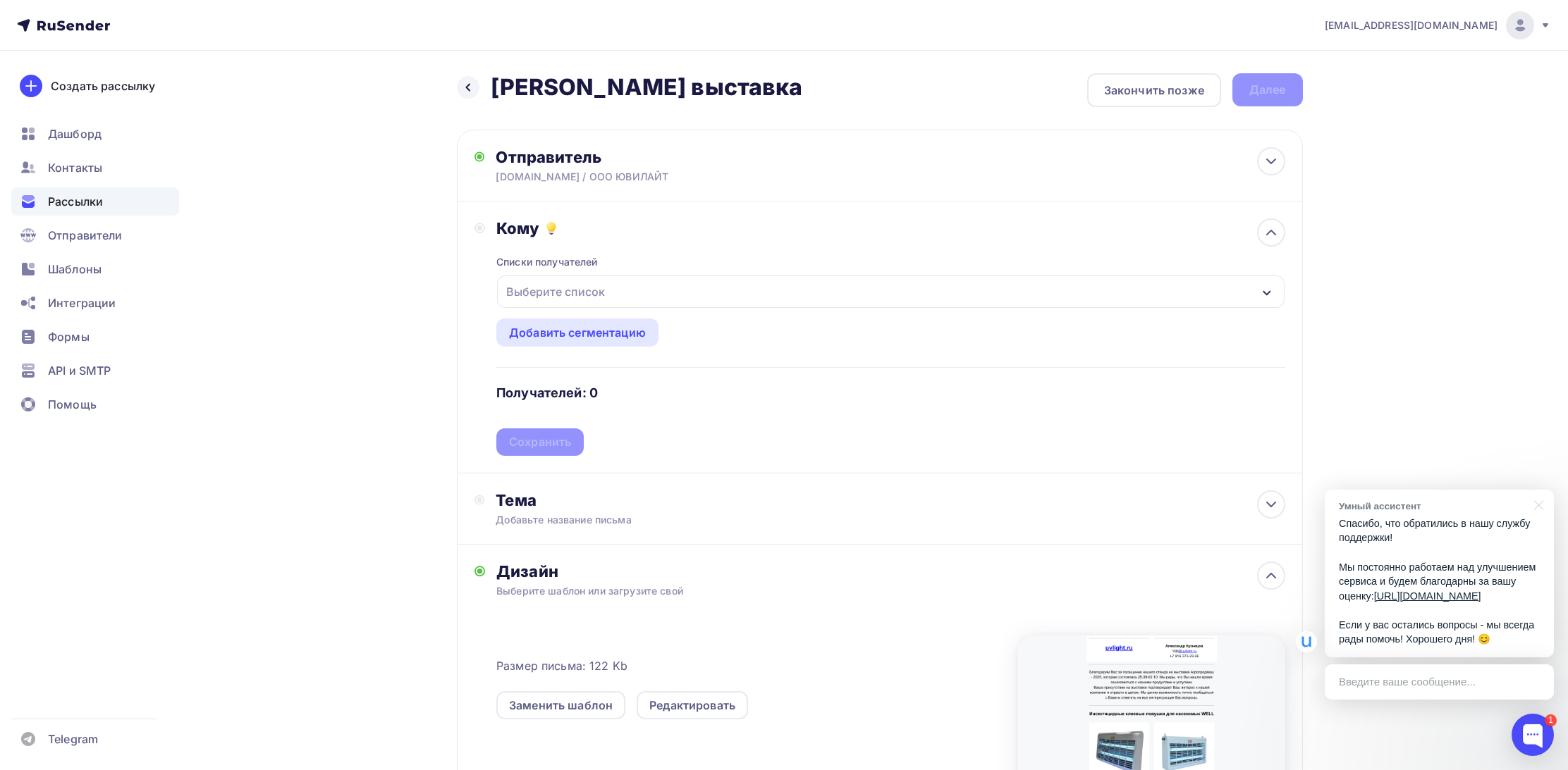
click at [577, 297] on div "Выберите список" at bounding box center [555, 291] width 110 height 25
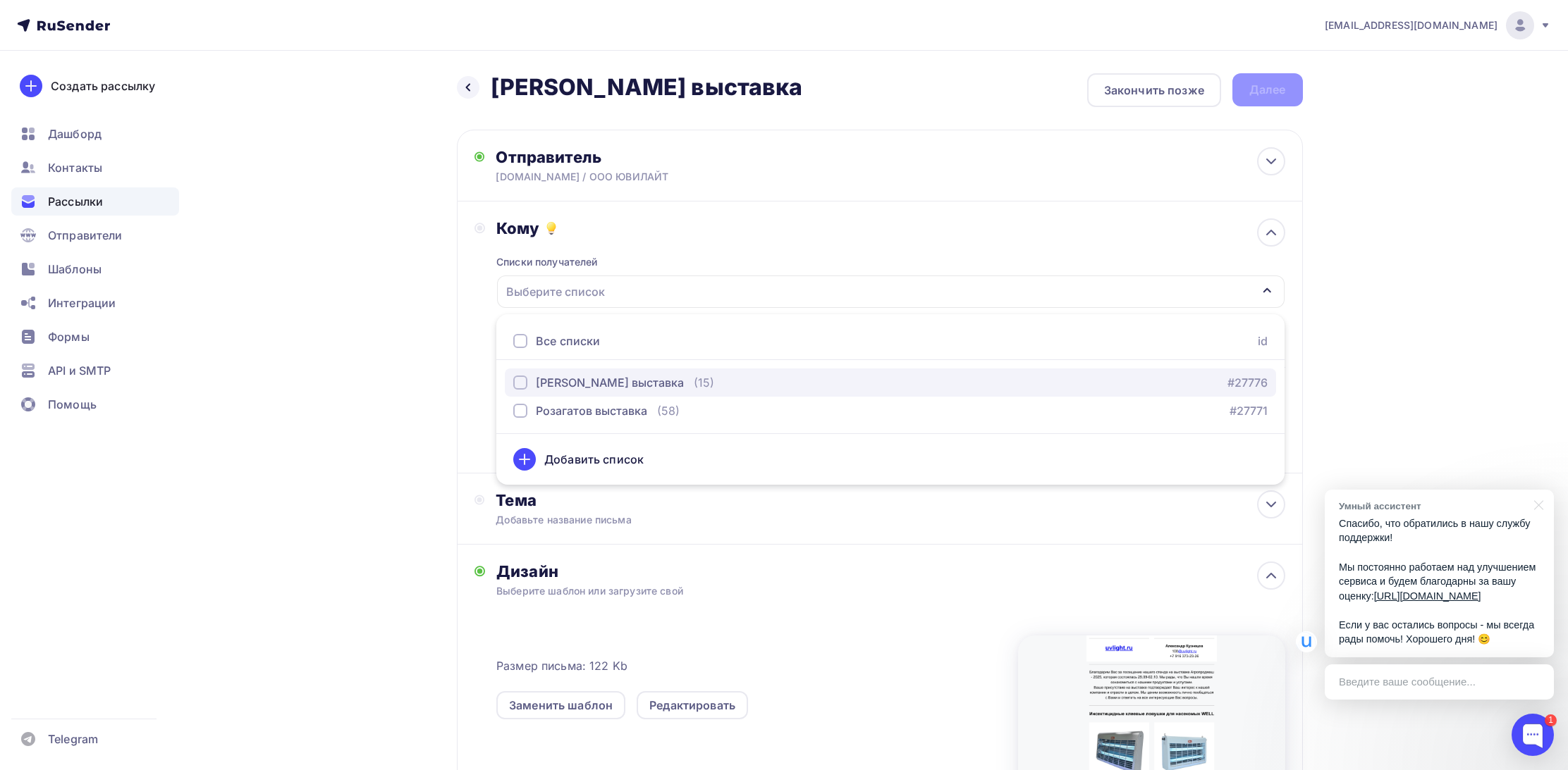
click at [563, 382] on div "[PERSON_NAME] выставка" at bounding box center [610, 382] width 148 height 17
click at [417, 341] on div "Назад Кузнецов выставка Кузнецов выставка Закончить позже Далее Отправитель UVL…" at bounding box center [785, 534] width 1156 height 967
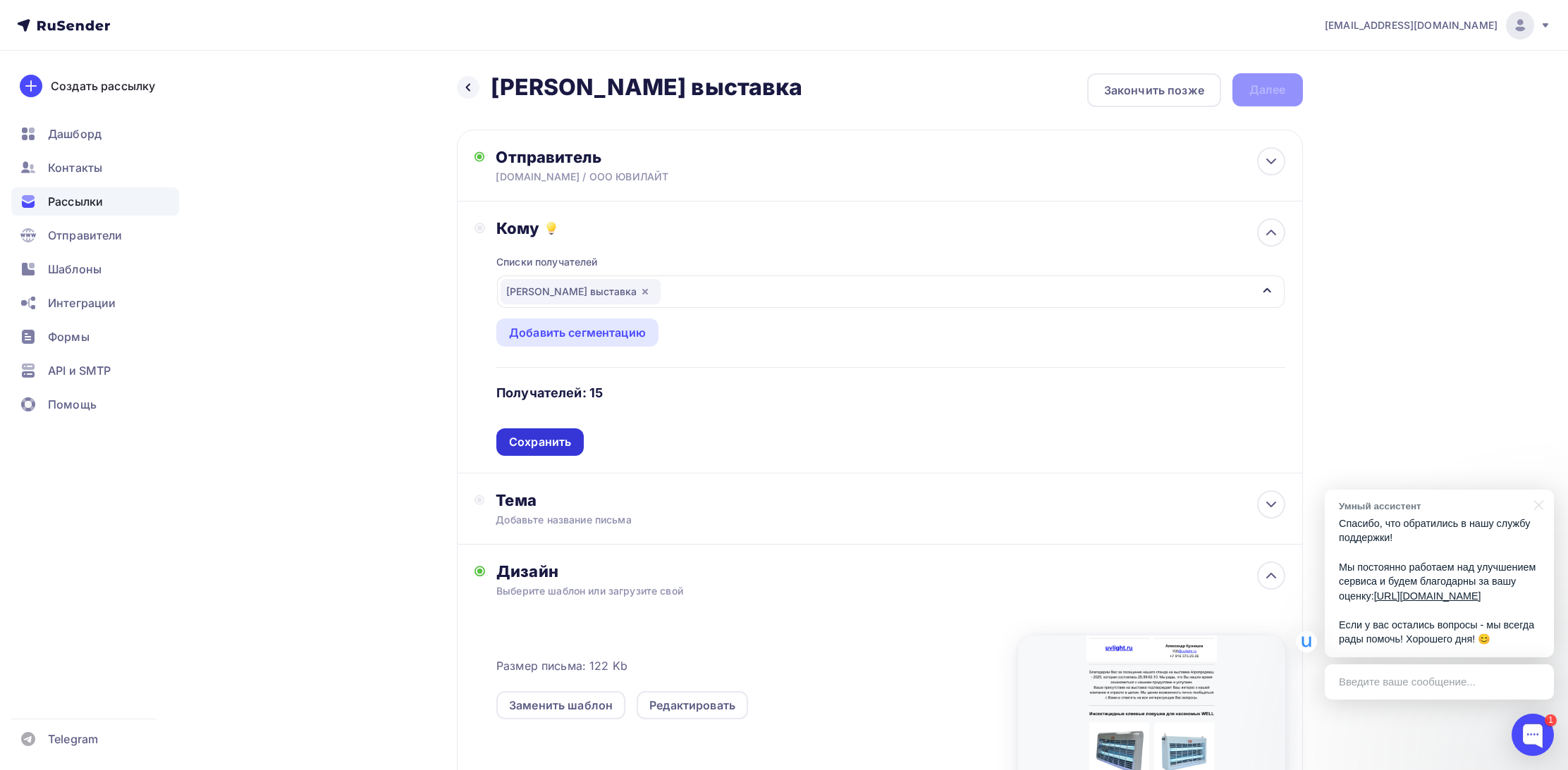
click at [537, 444] on div "Сохранить" at bounding box center [540, 442] width 62 height 16
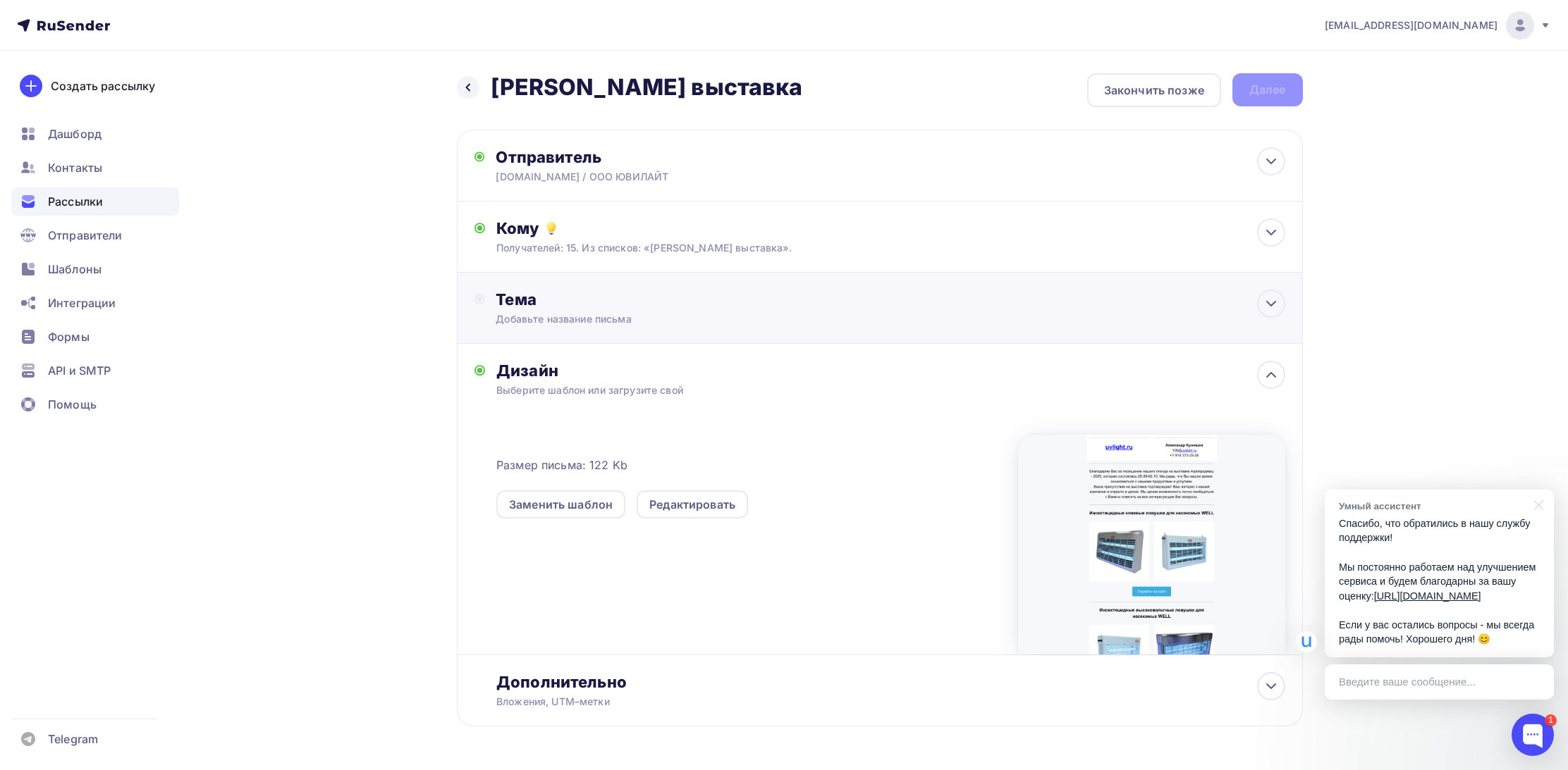
click at [532, 289] on div "Тема Добавьте название письма Тема * Рекомендуем использовать не более 150 симв…" at bounding box center [880, 308] width 846 height 71
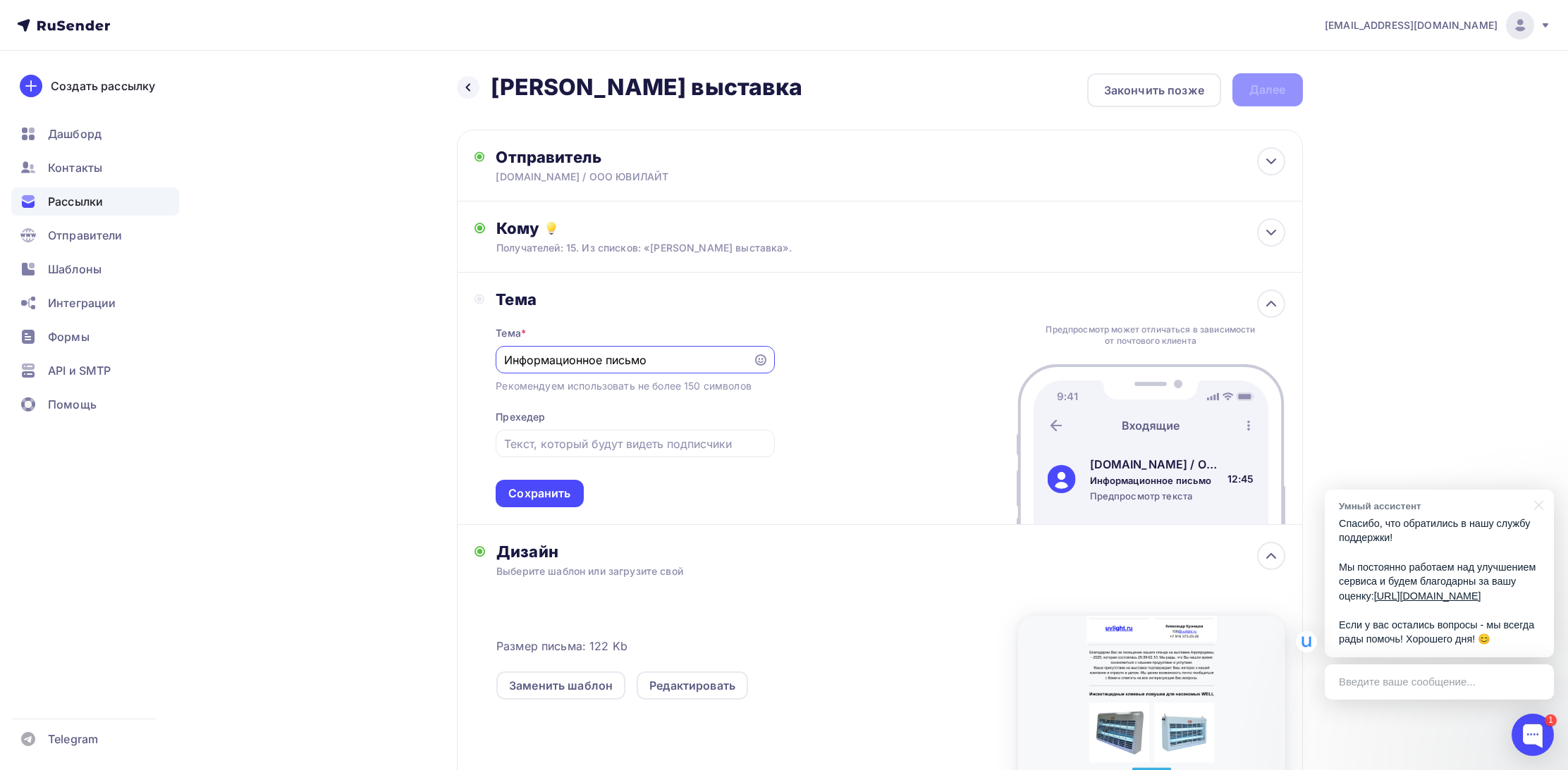
type input "Информационное письмо"
click at [430, 419] on div "Назад Кузнецов выставка Кузнецов выставка Закончить позже Далее Отправитель UVL…" at bounding box center [785, 524] width 1156 height 948
click at [528, 497] on div "Сохранить" at bounding box center [540, 494] width 62 height 16
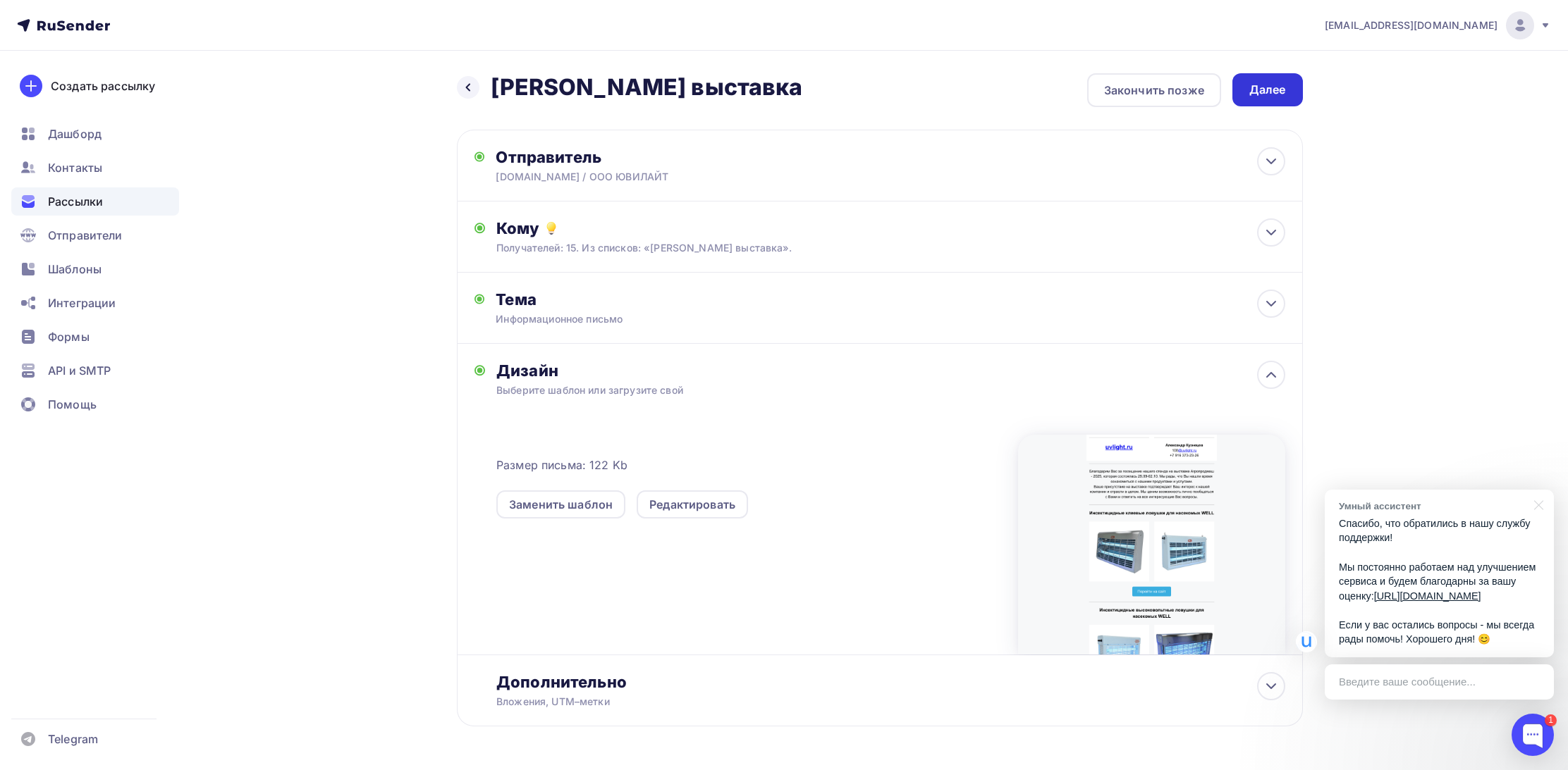
click at [1269, 78] on div "Далее" at bounding box center [1267, 90] width 70 height 33
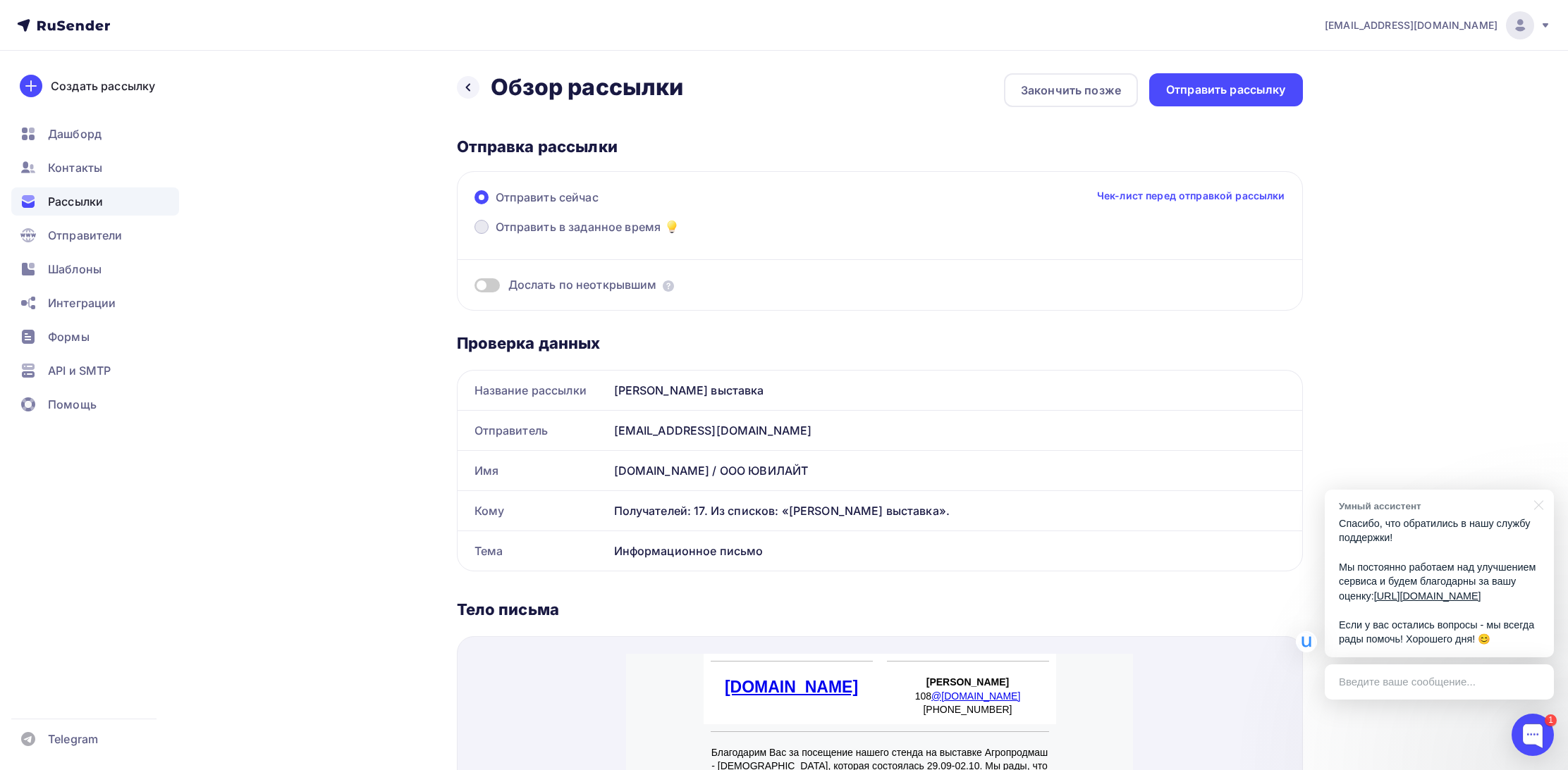
click at [530, 230] on span "Отправить в заданное время" at bounding box center [578, 226] width 166 height 17
click at [495, 236] on input "Отправить в заданное время" at bounding box center [495, 236] width 0 height 0
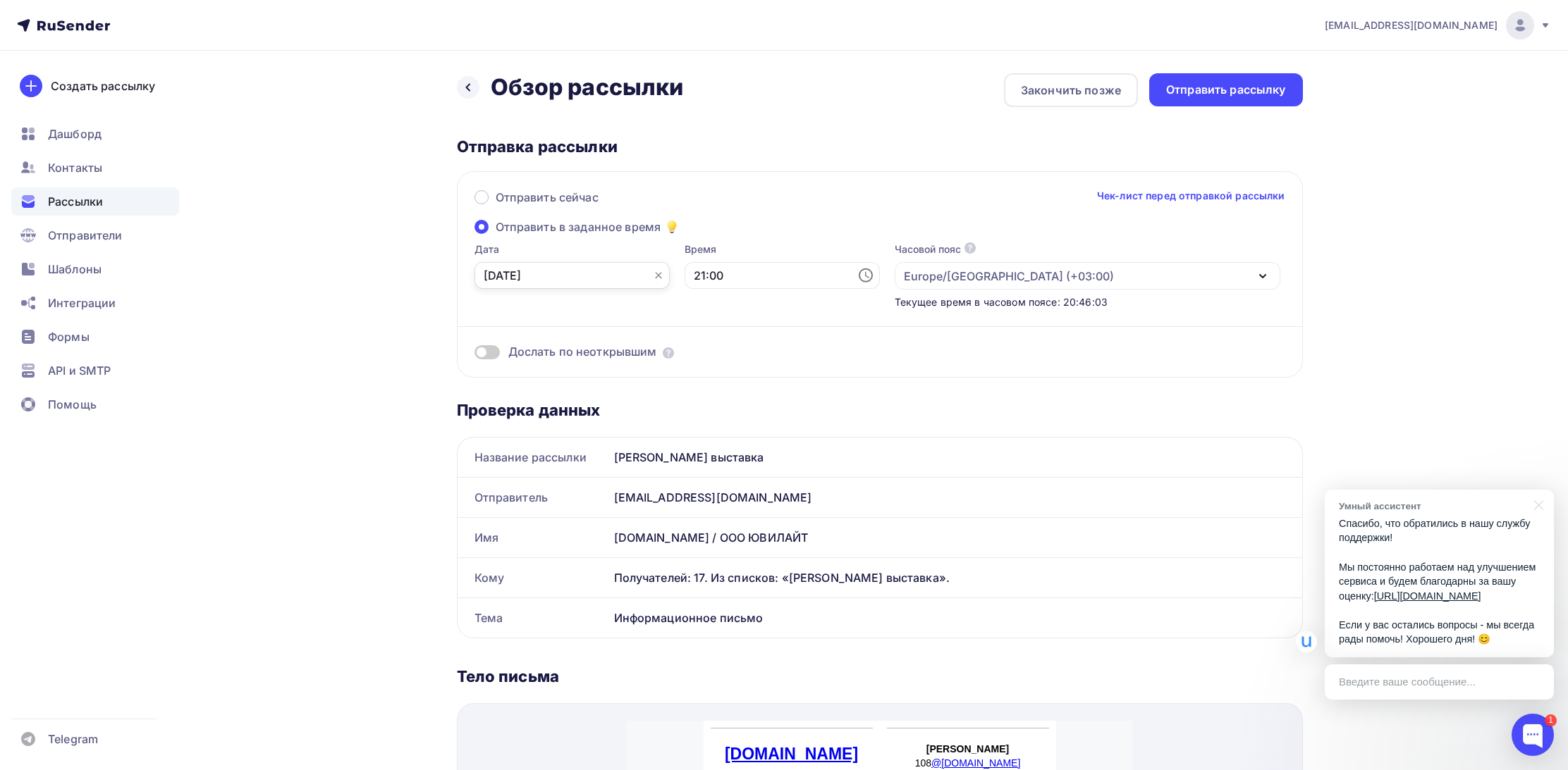
click at [615, 275] on input "08.10.2025" at bounding box center [572, 275] width 195 height 27
click at [558, 375] on div "9" at bounding box center [562, 375] width 22 height 13
type input "09.10.2025"
click at [739, 280] on input "21:00" at bounding box center [782, 275] width 195 height 27
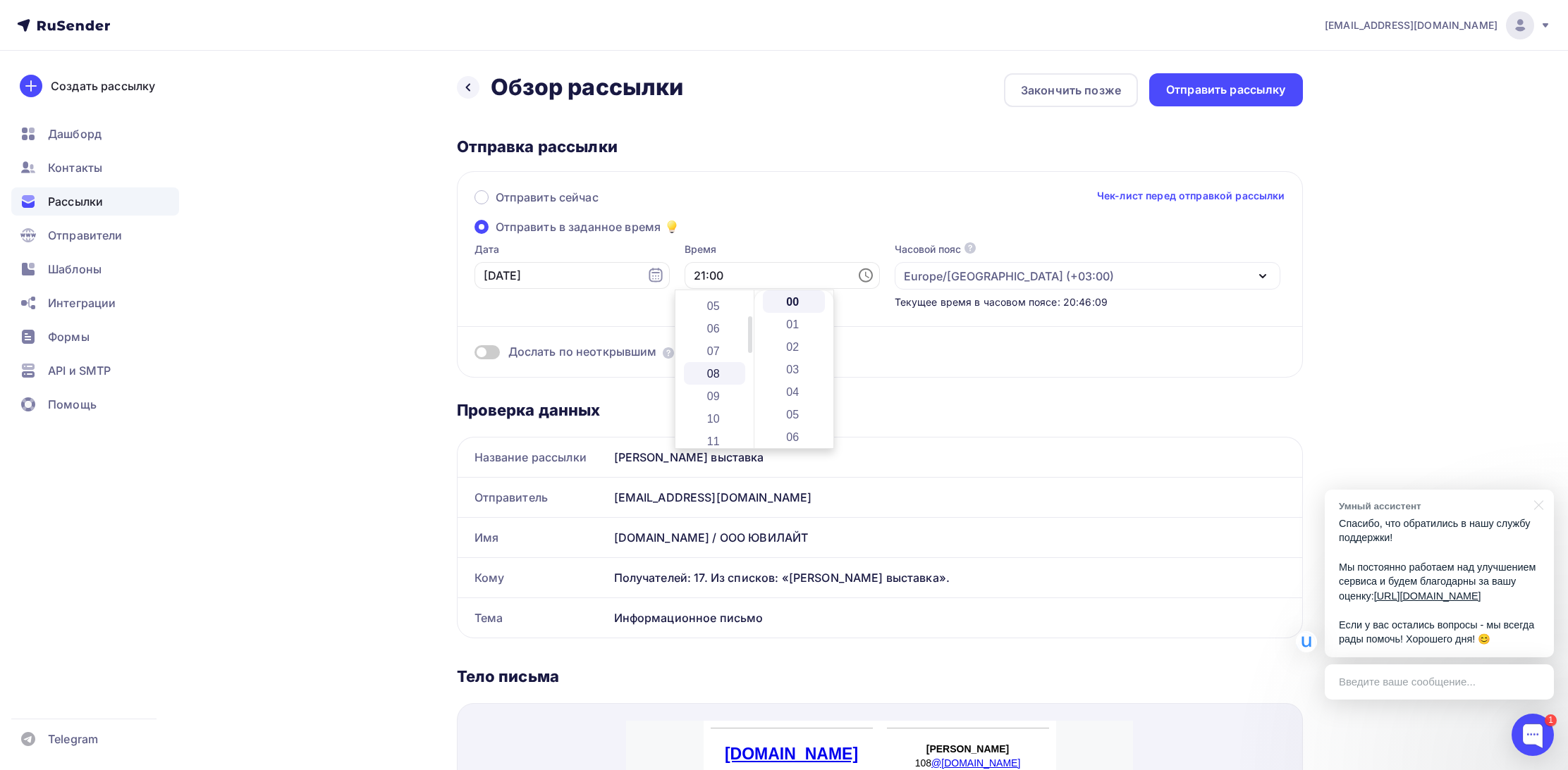
click at [715, 372] on li "08" at bounding box center [715, 373] width 62 height 22
type input "08:00"
click at [375, 342] on div "Назад Обзор рассылки Обзор рассылки Закончить позже Отправить рассылку Отправка…" at bounding box center [785, 740] width 1156 height 1378
click at [488, 354] on span at bounding box center [487, 352] width 25 height 14
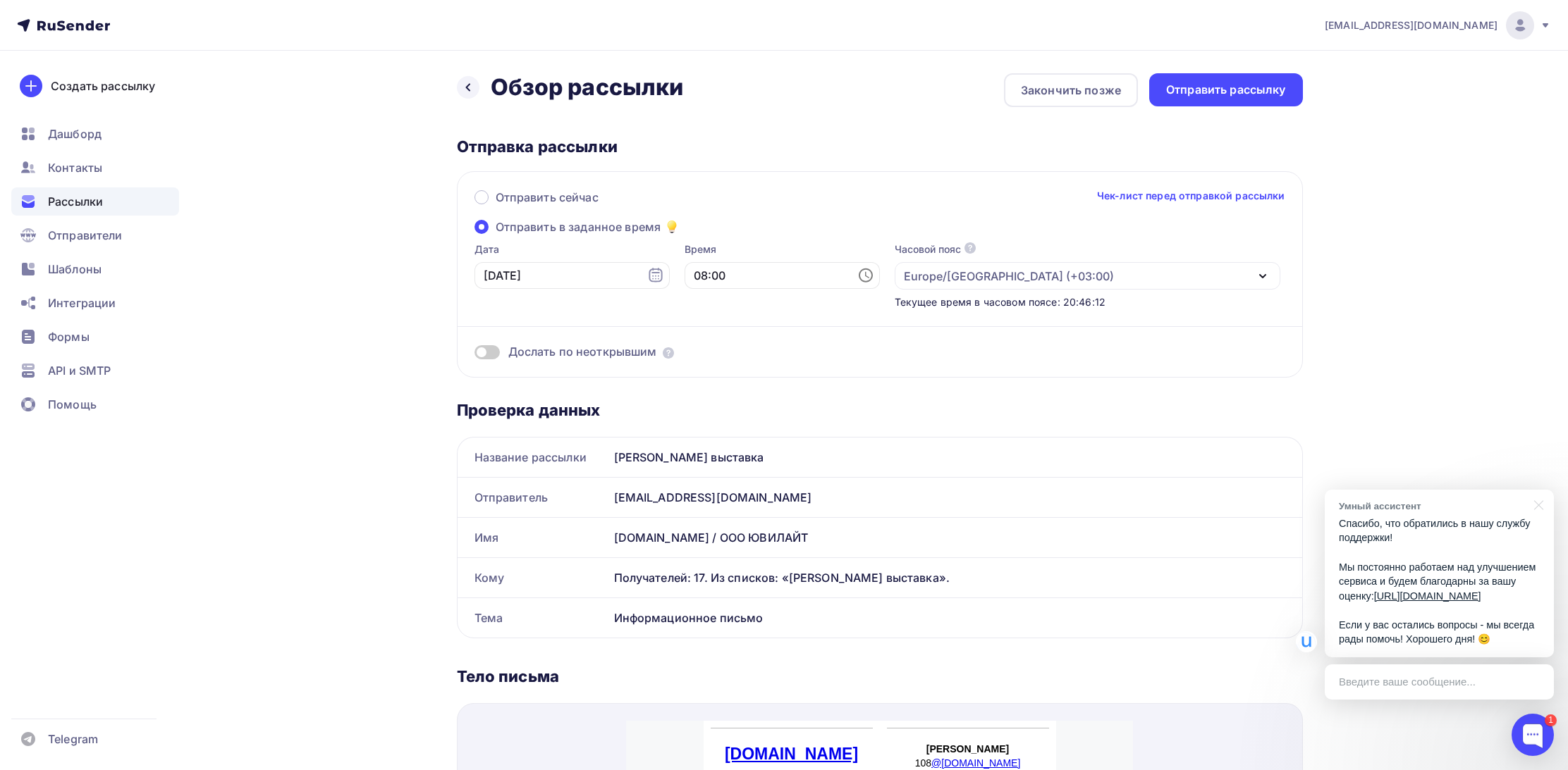
click at [474, 354] on input "checkbox" at bounding box center [474, 354] width 0 height 0
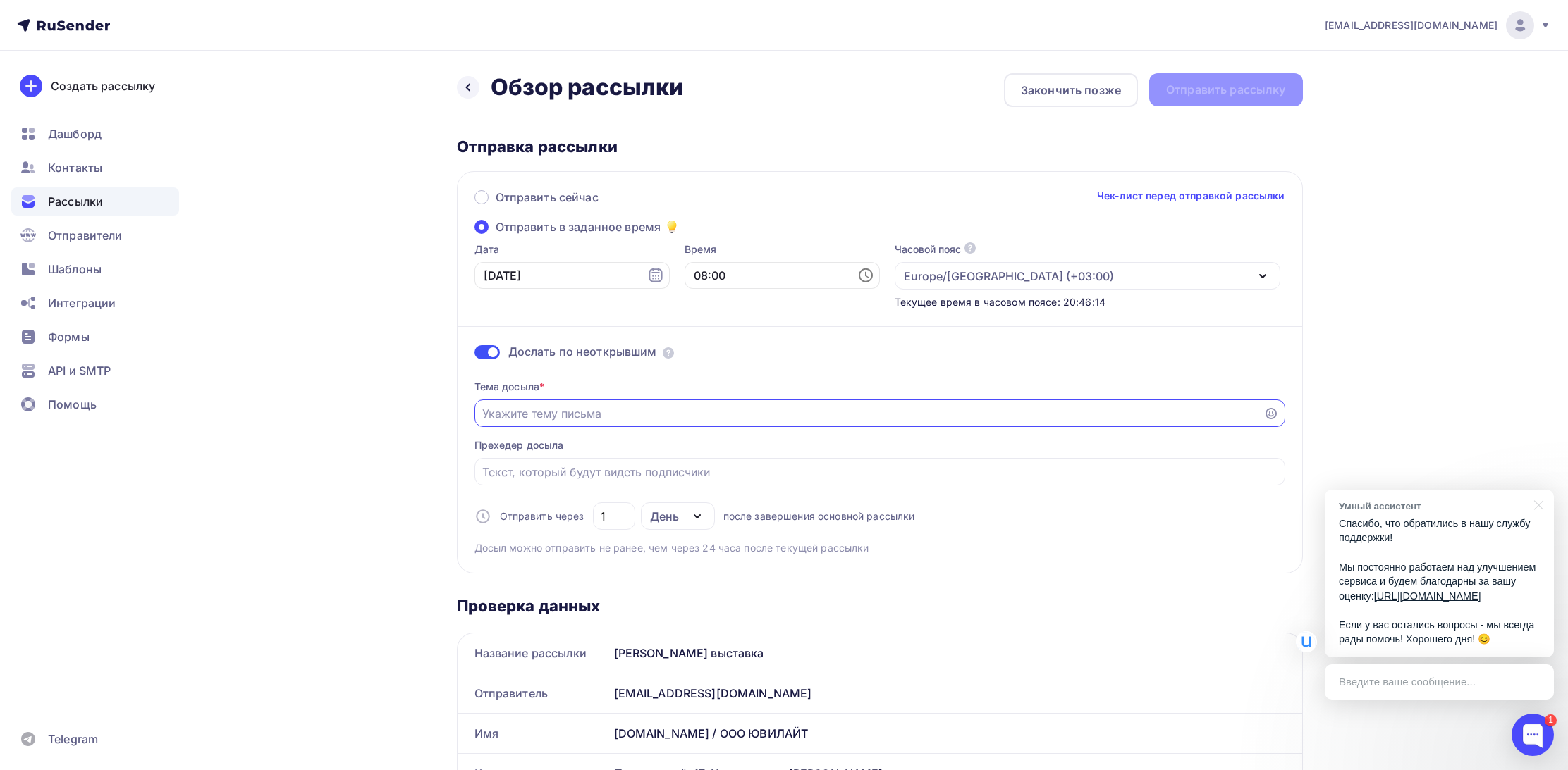
click at [524, 414] on input "Отправить в заданное время" at bounding box center [869, 413] width 773 height 17
paste input "[DOMAIN_NAME] / ООО ЮВИЛАЙТ"
type input "[DOMAIN_NAME] / ООО ЮВИЛАЙТ"
type input "Информационное письмо"
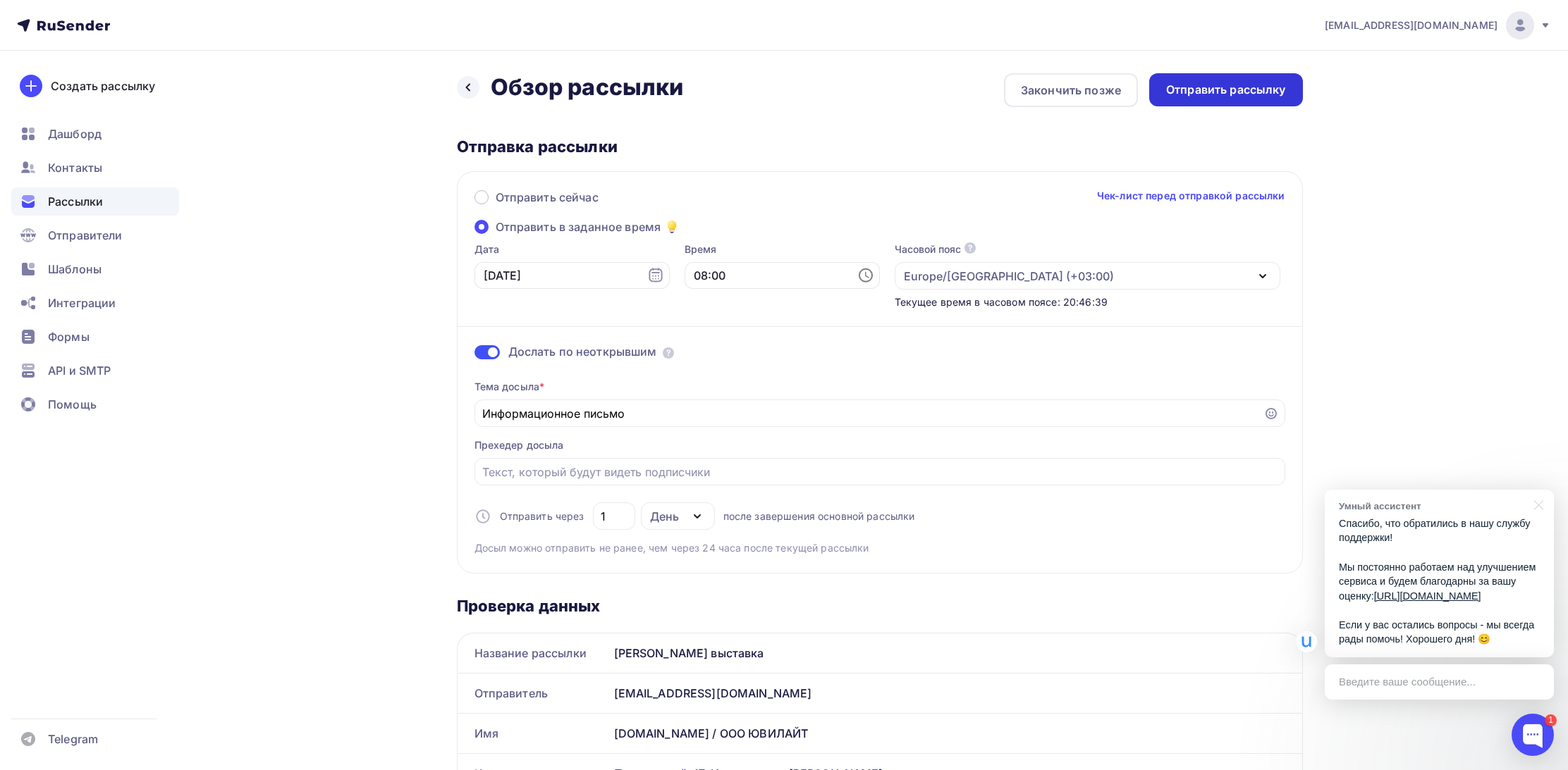
scroll to position [0, 0]
click at [1214, 88] on div "Отправить рассылку" at bounding box center [1226, 90] width 120 height 16
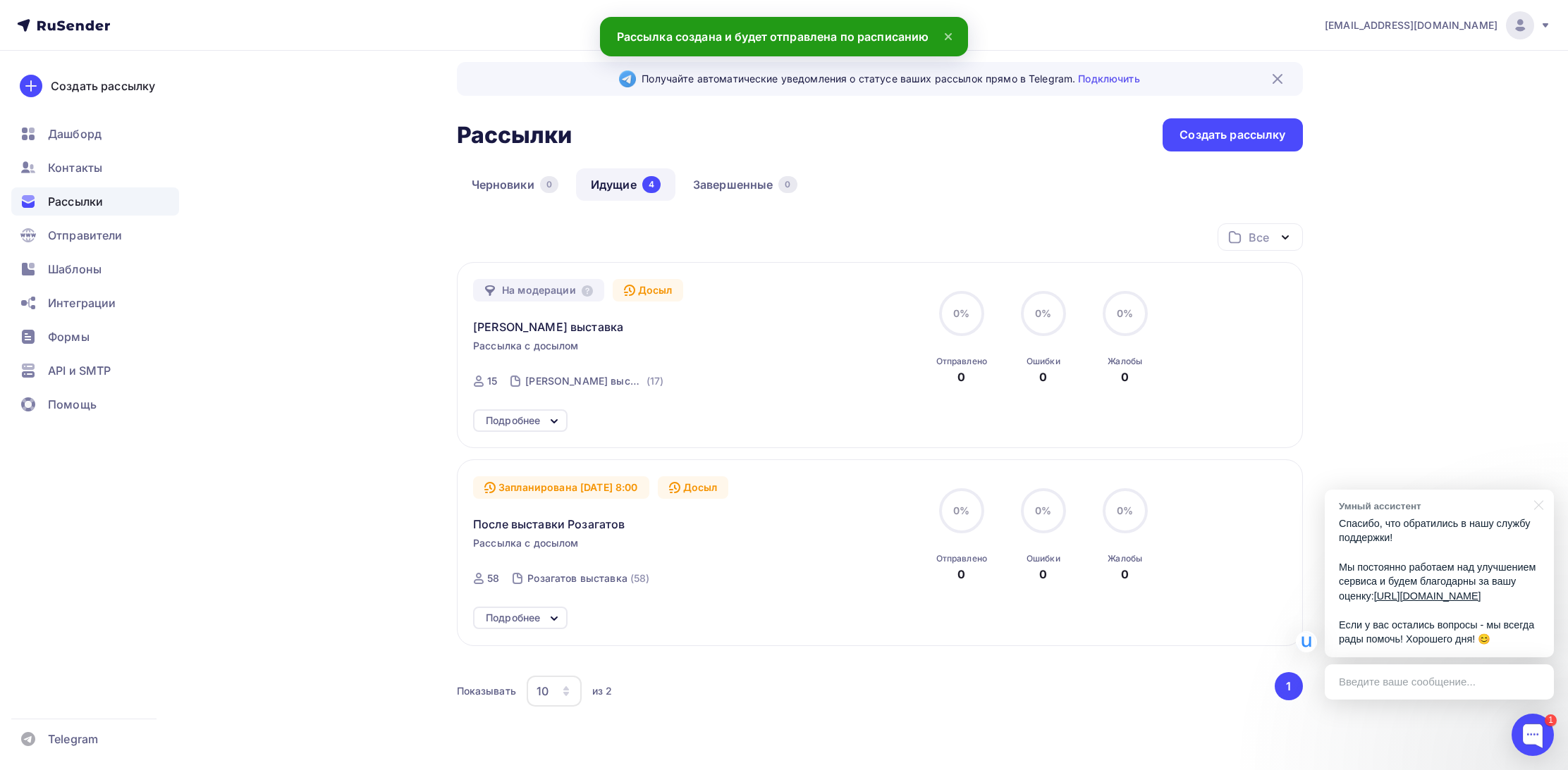
scroll to position [21, 0]
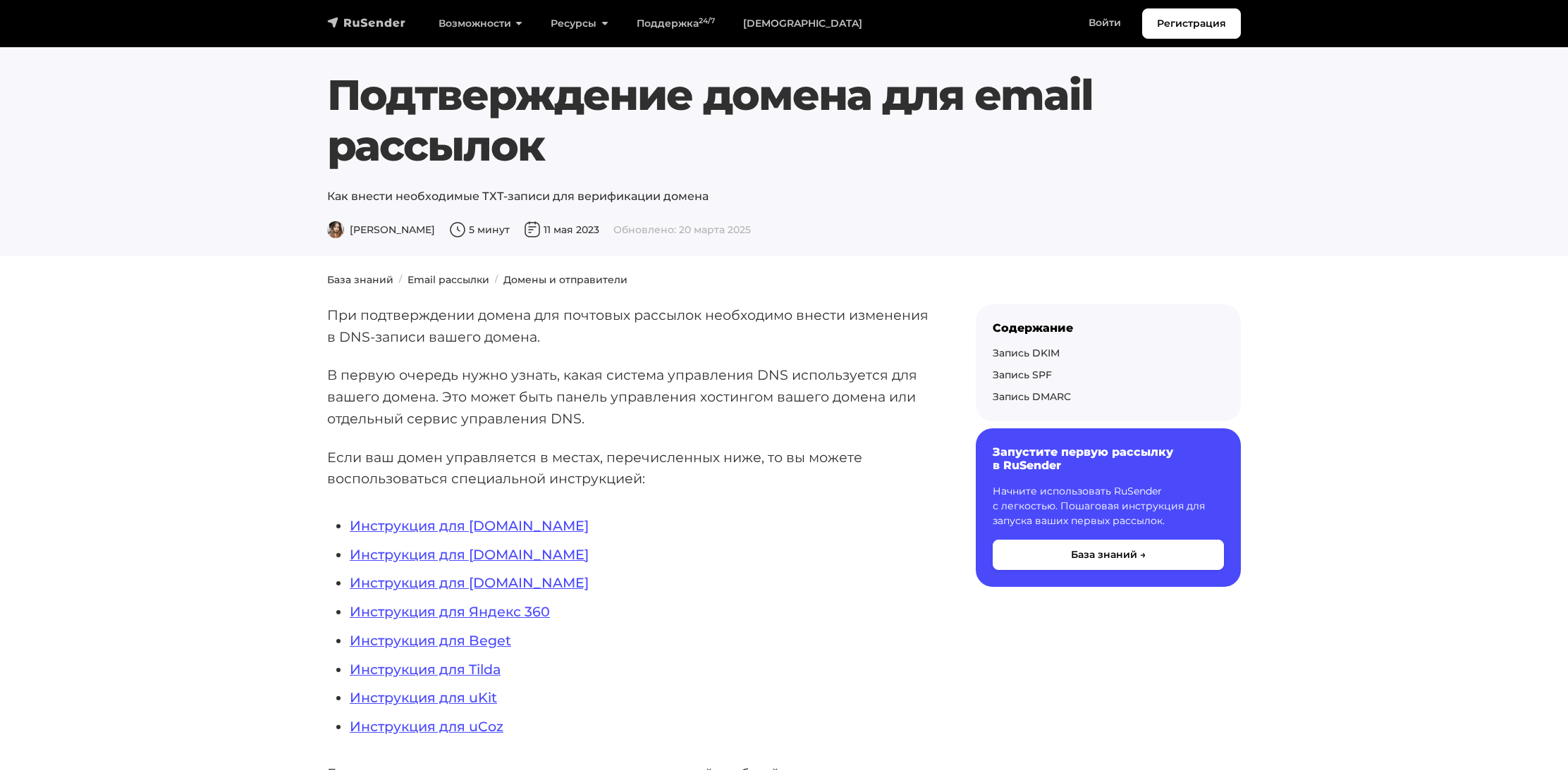
click at [346, 24] on img "navbar" at bounding box center [366, 22] width 79 height 14
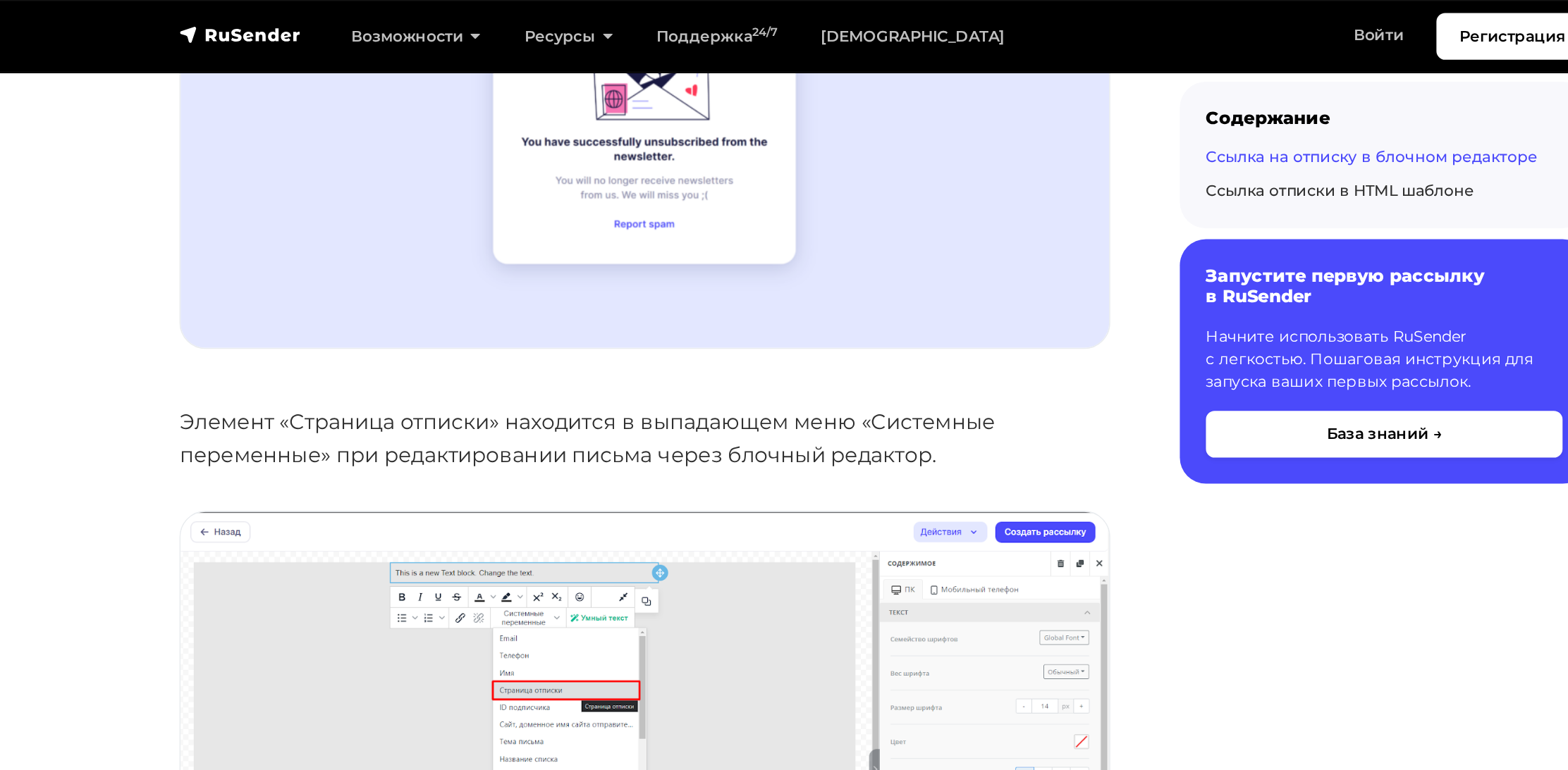
scroll to position [1030, 0]
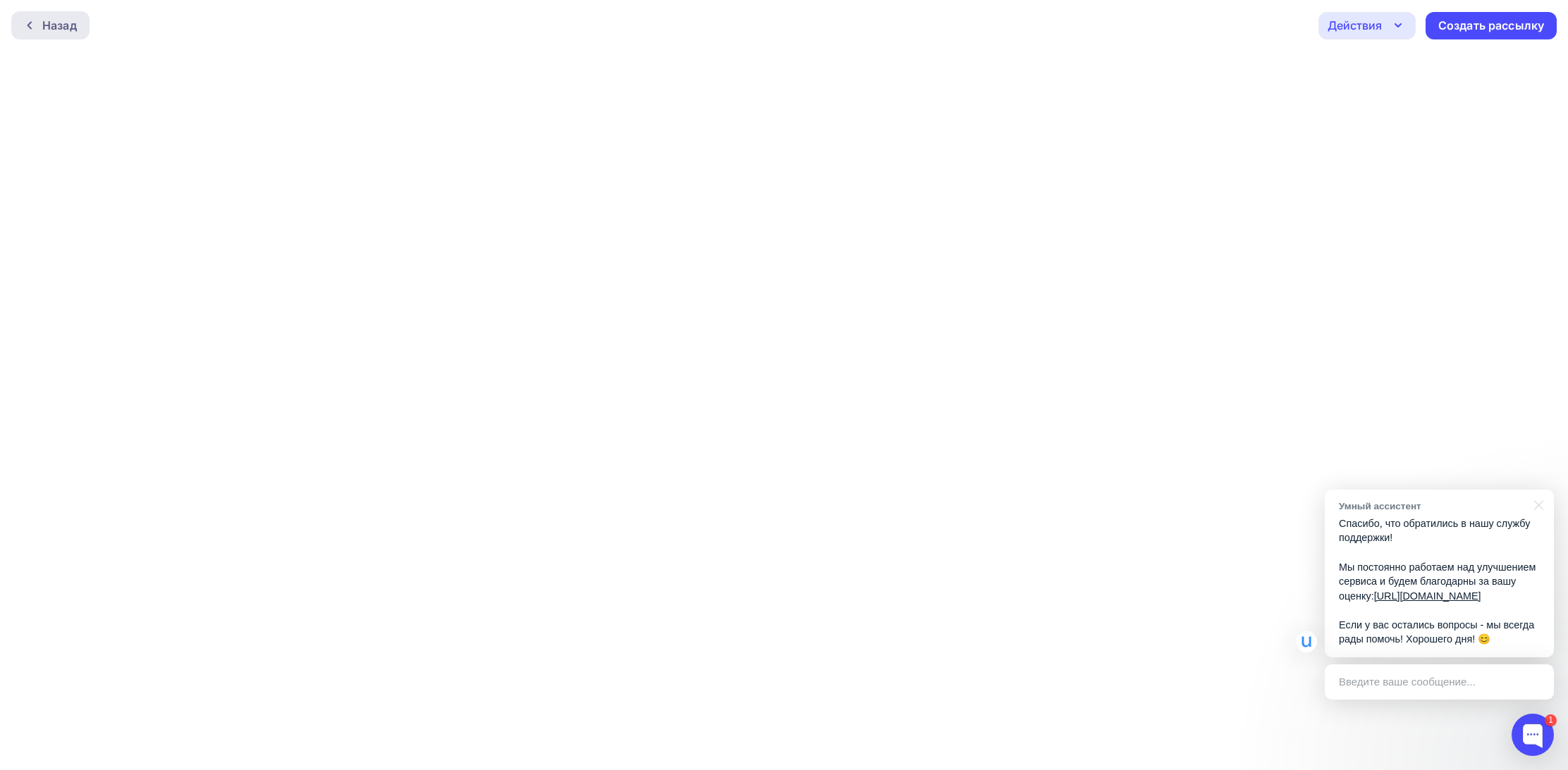
click at [38, 21] on div at bounding box center [33, 25] width 18 height 12
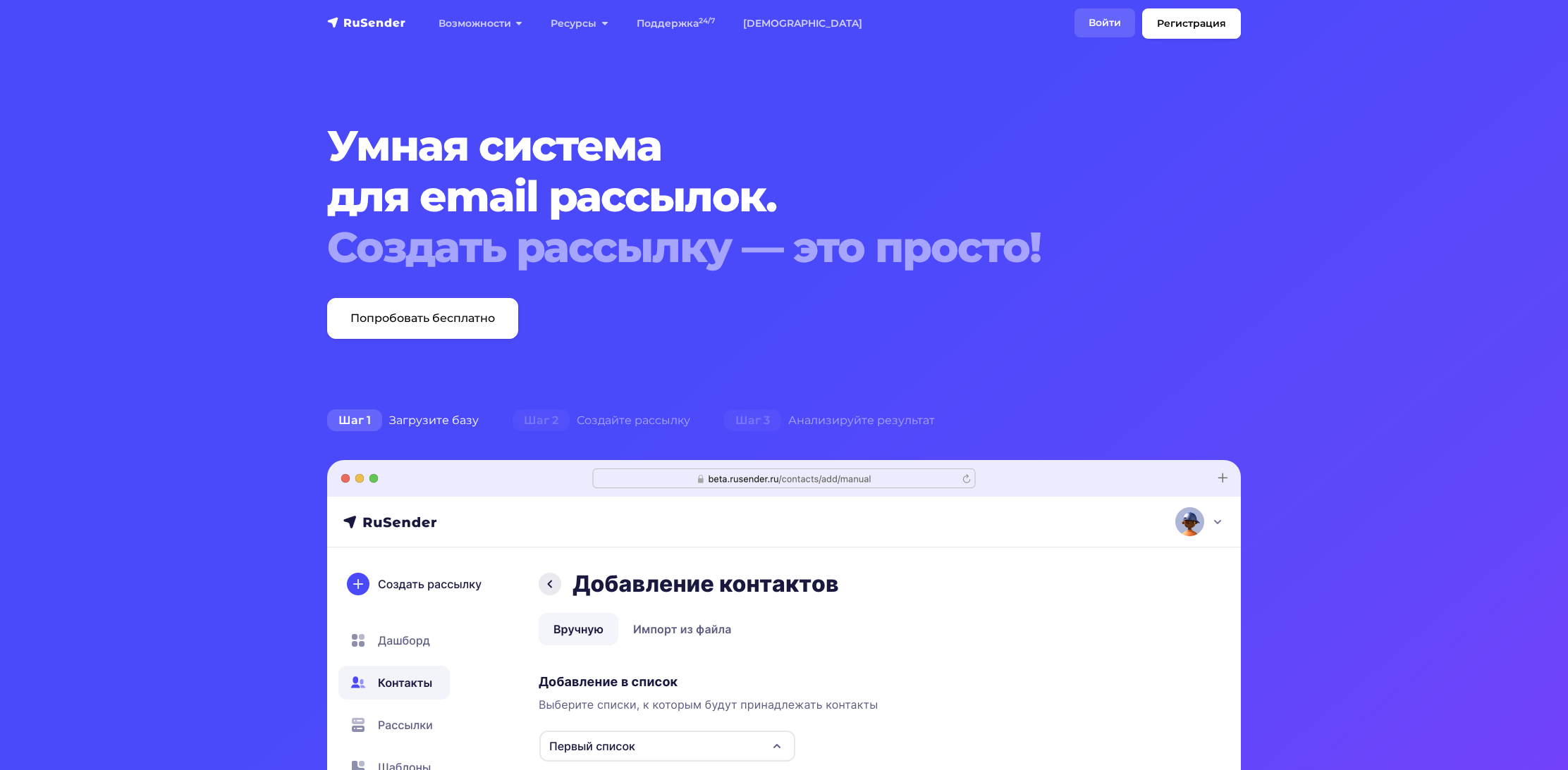
click at [1118, 28] on link "Войти" at bounding box center [1105, 23] width 61 height 29
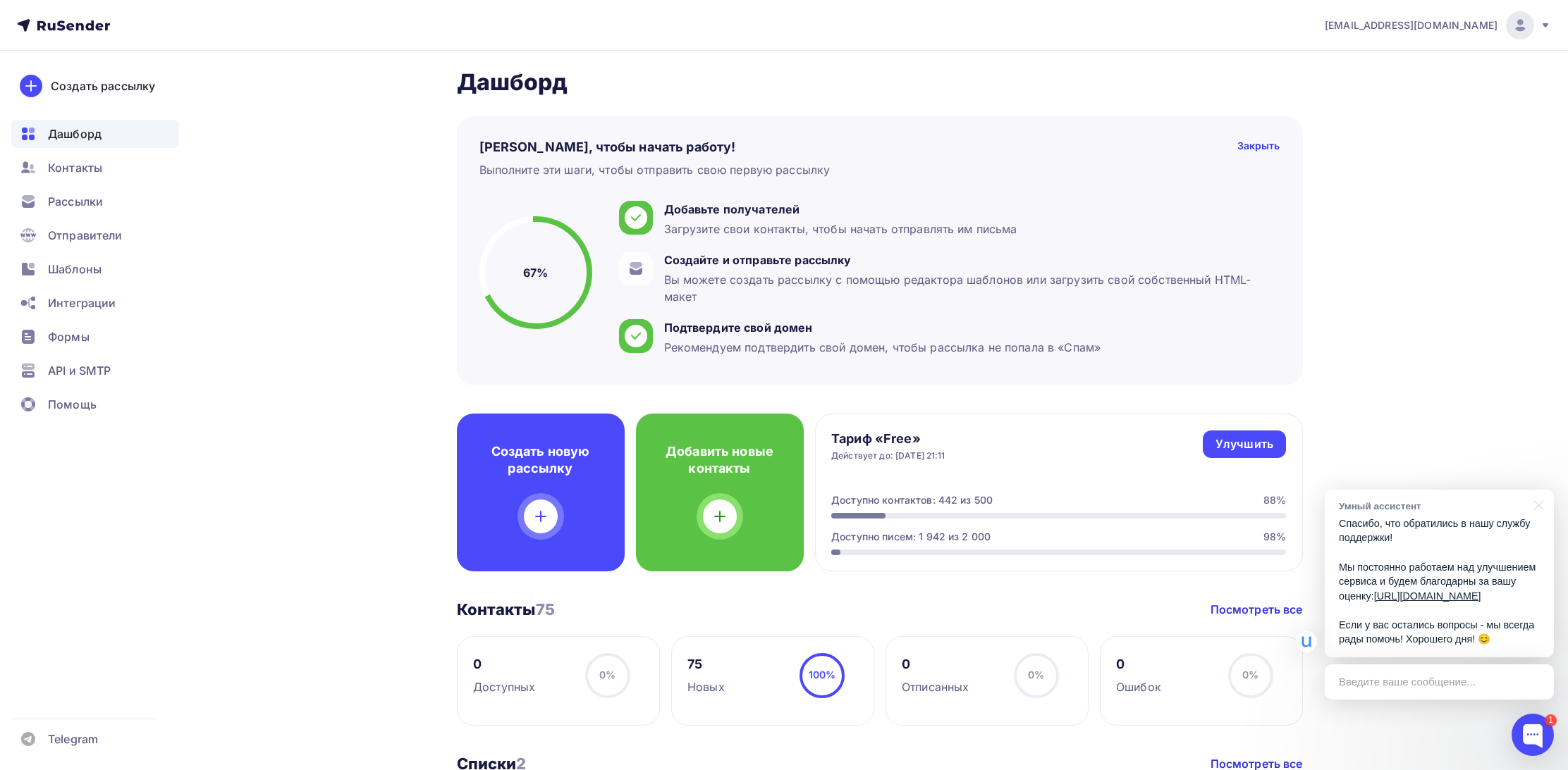
scroll to position [11, 0]
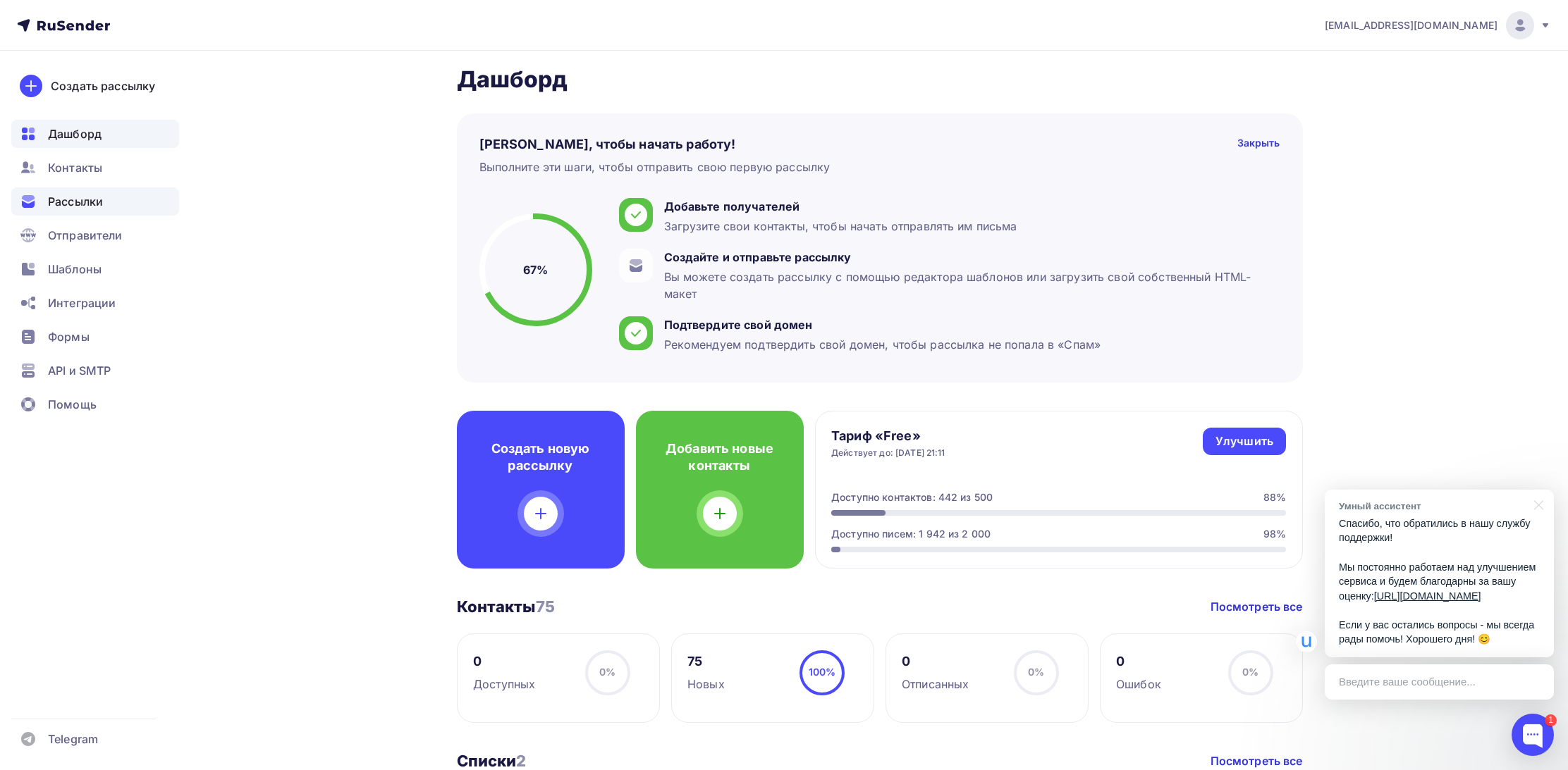
click at [82, 200] on span "Рассылки" at bounding box center [75, 201] width 55 height 17
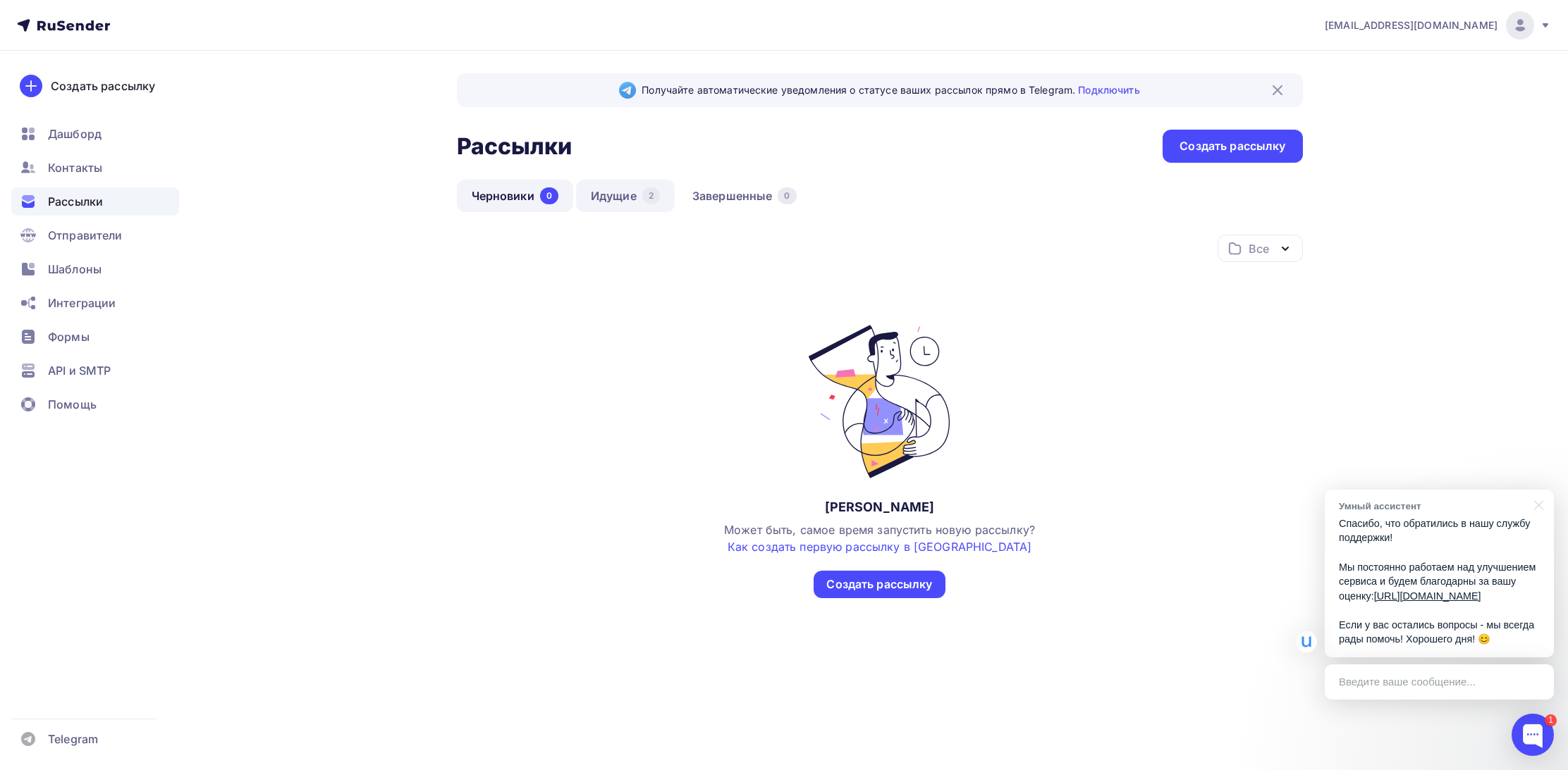
click at [605, 198] on link "Идущие 2" at bounding box center [625, 196] width 98 height 33
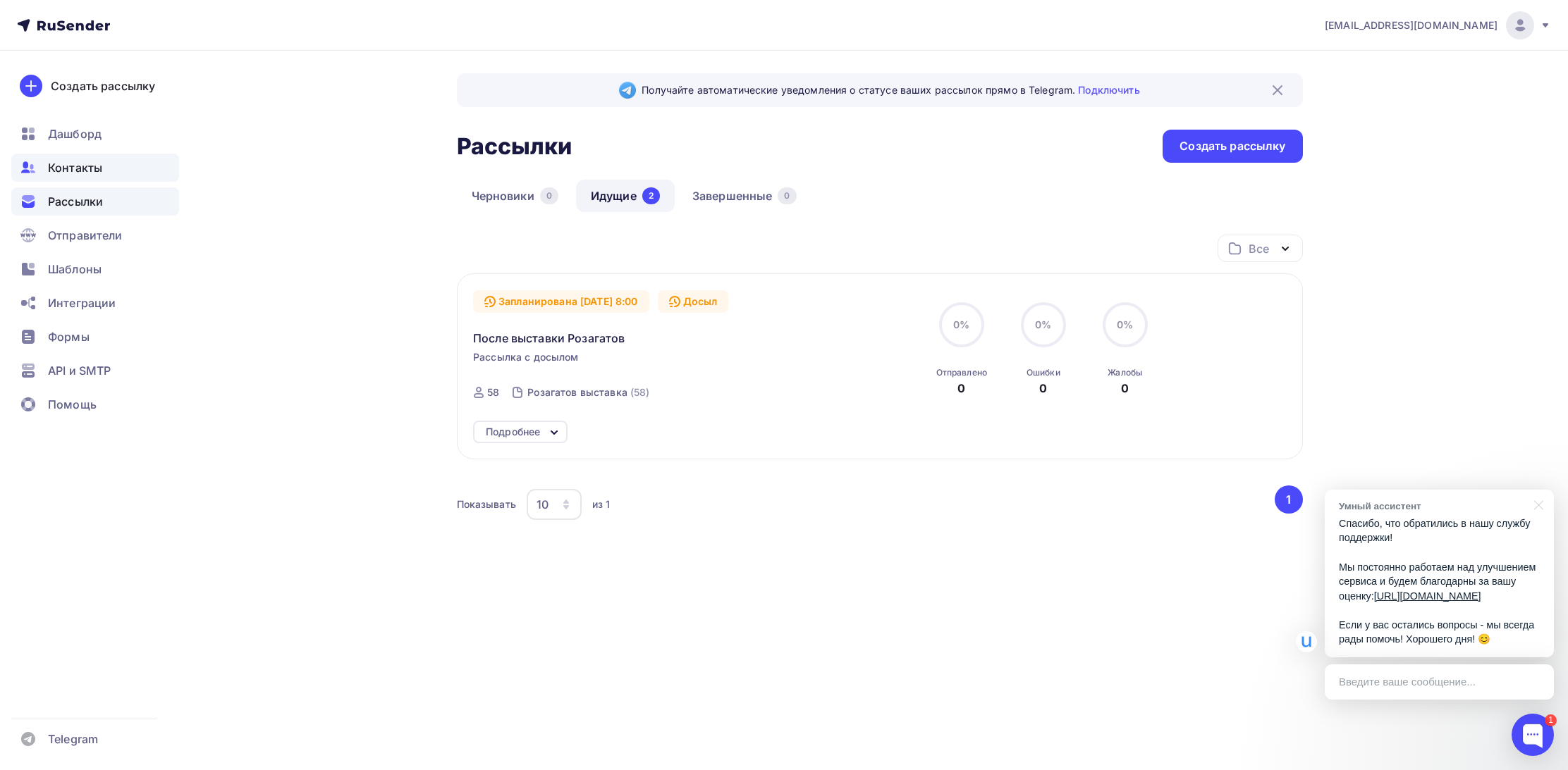
click at [81, 168] on span "Контакты" at bounding box center [74, 167] width 54 height 17
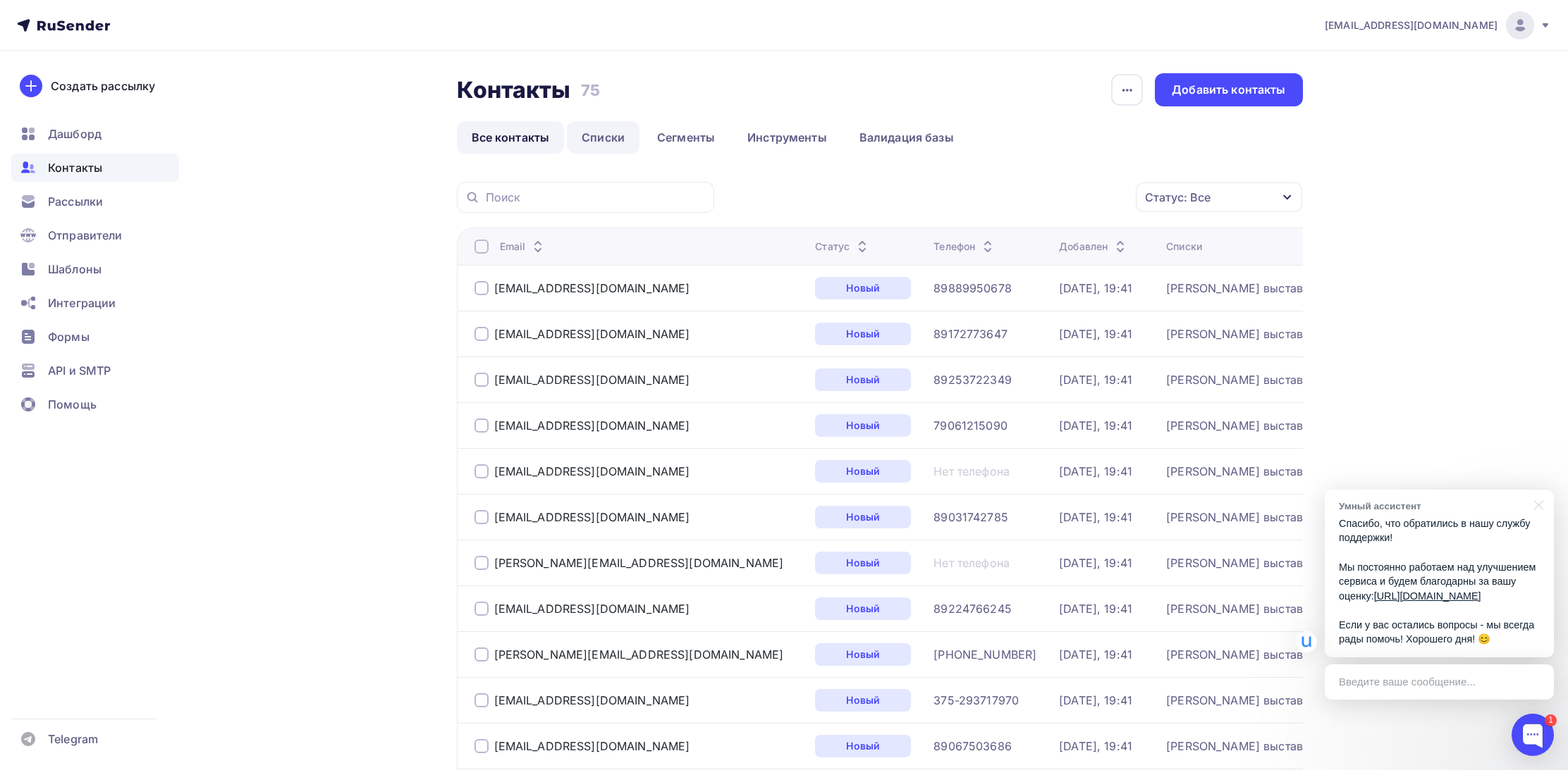
click at [620, 137] on link "Списки" at bounding box center [603, 137] width 72 height 33
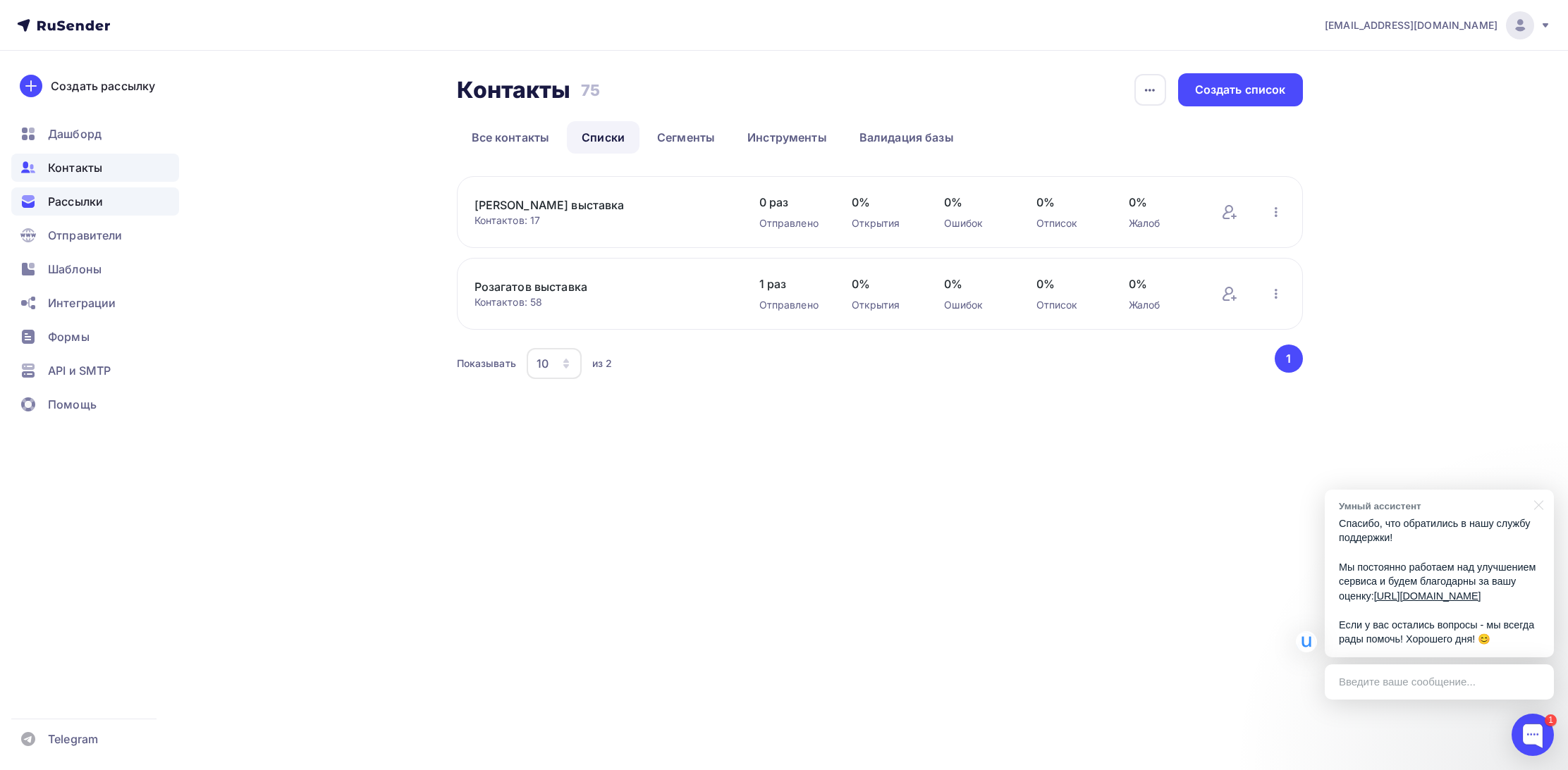
click at [50, 210] on div "Рассылки" at bounding box center [95, 201] width 168 height 28
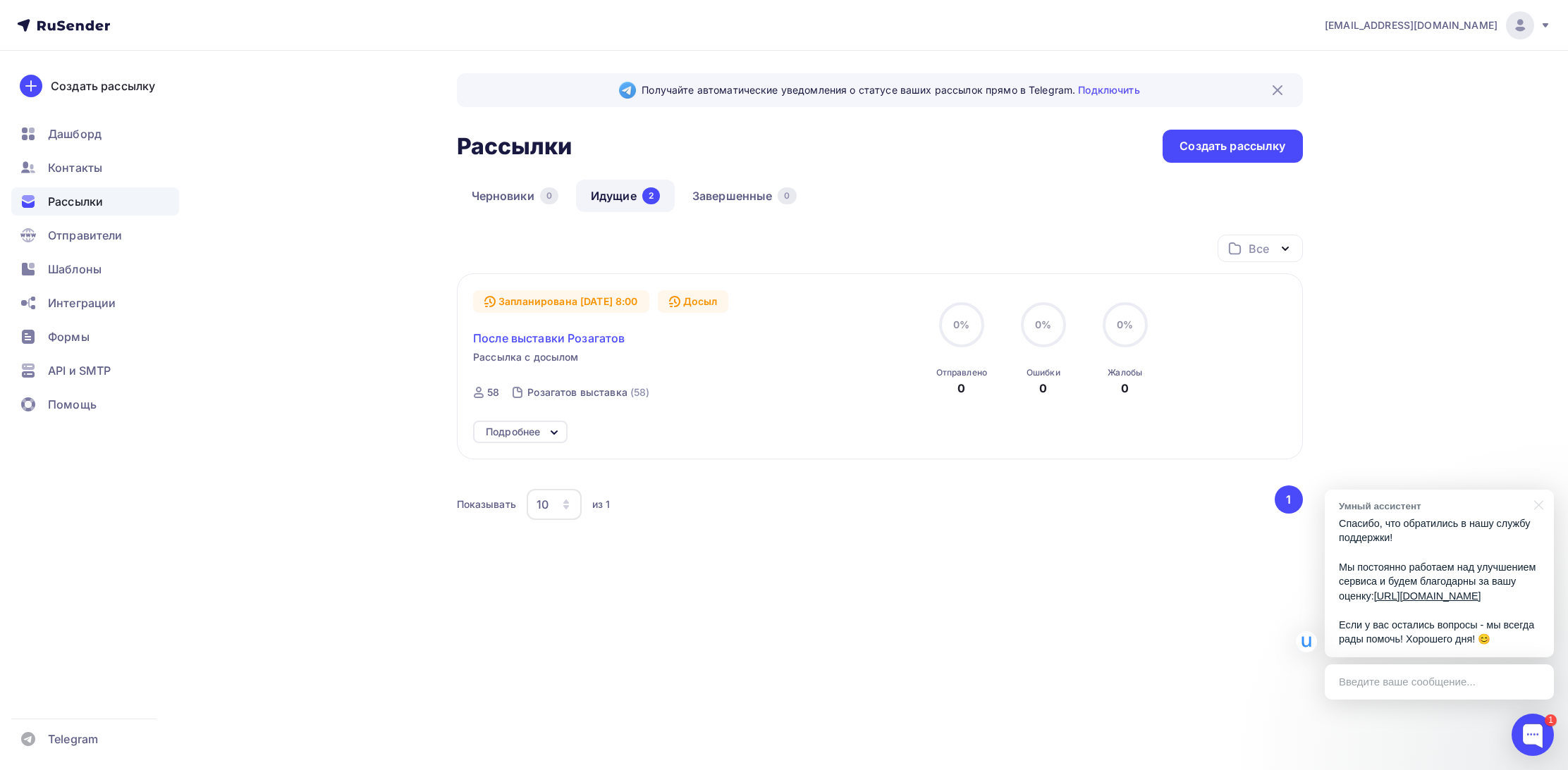
click at [532, 337] on span "После выставки Розагатов" at bounding box center [549, 338] width 152 height 17
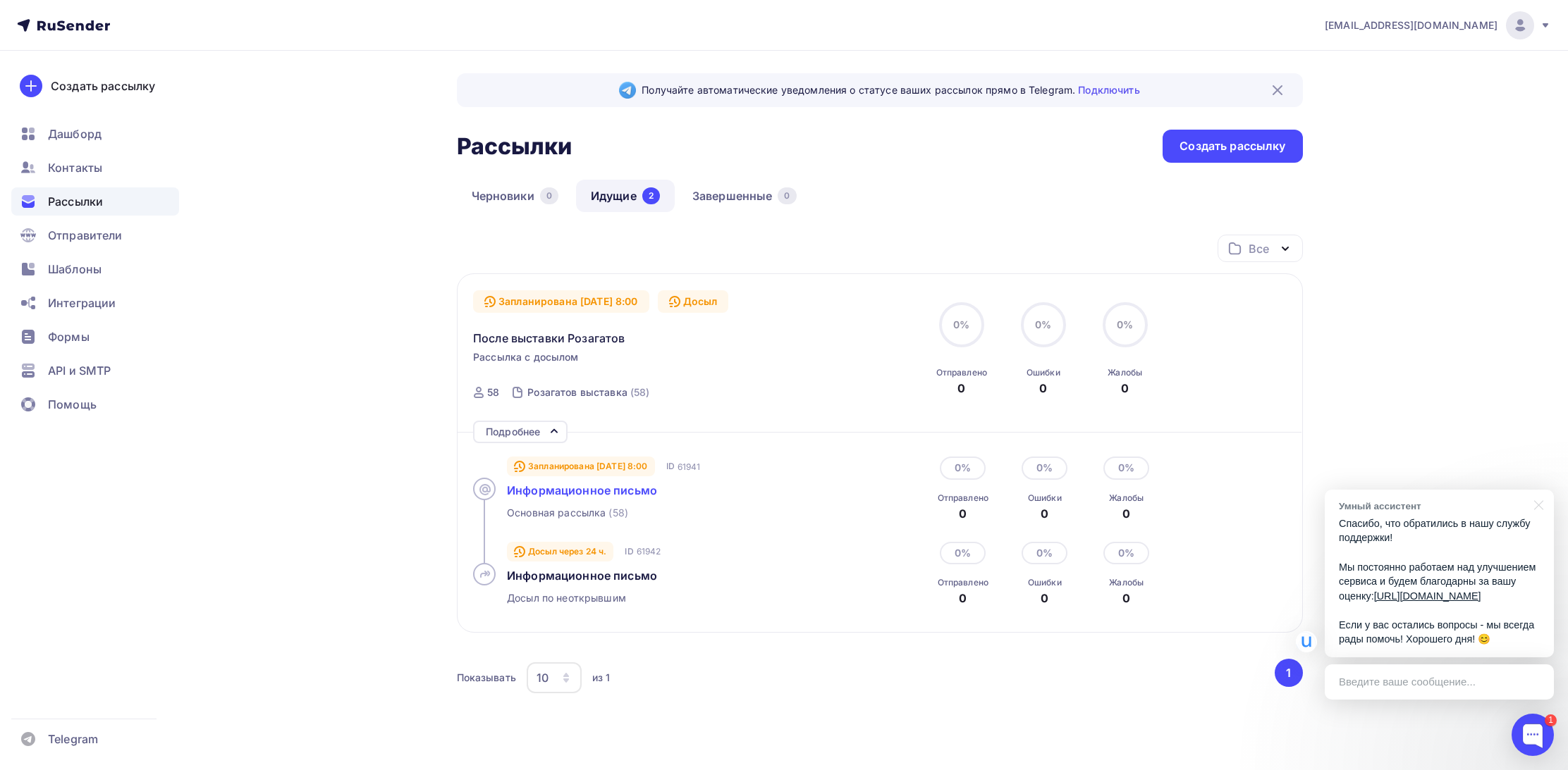
click at [572, 492] on span "Информационное письмо" at bounding box center [582, 490] width 150 height 14
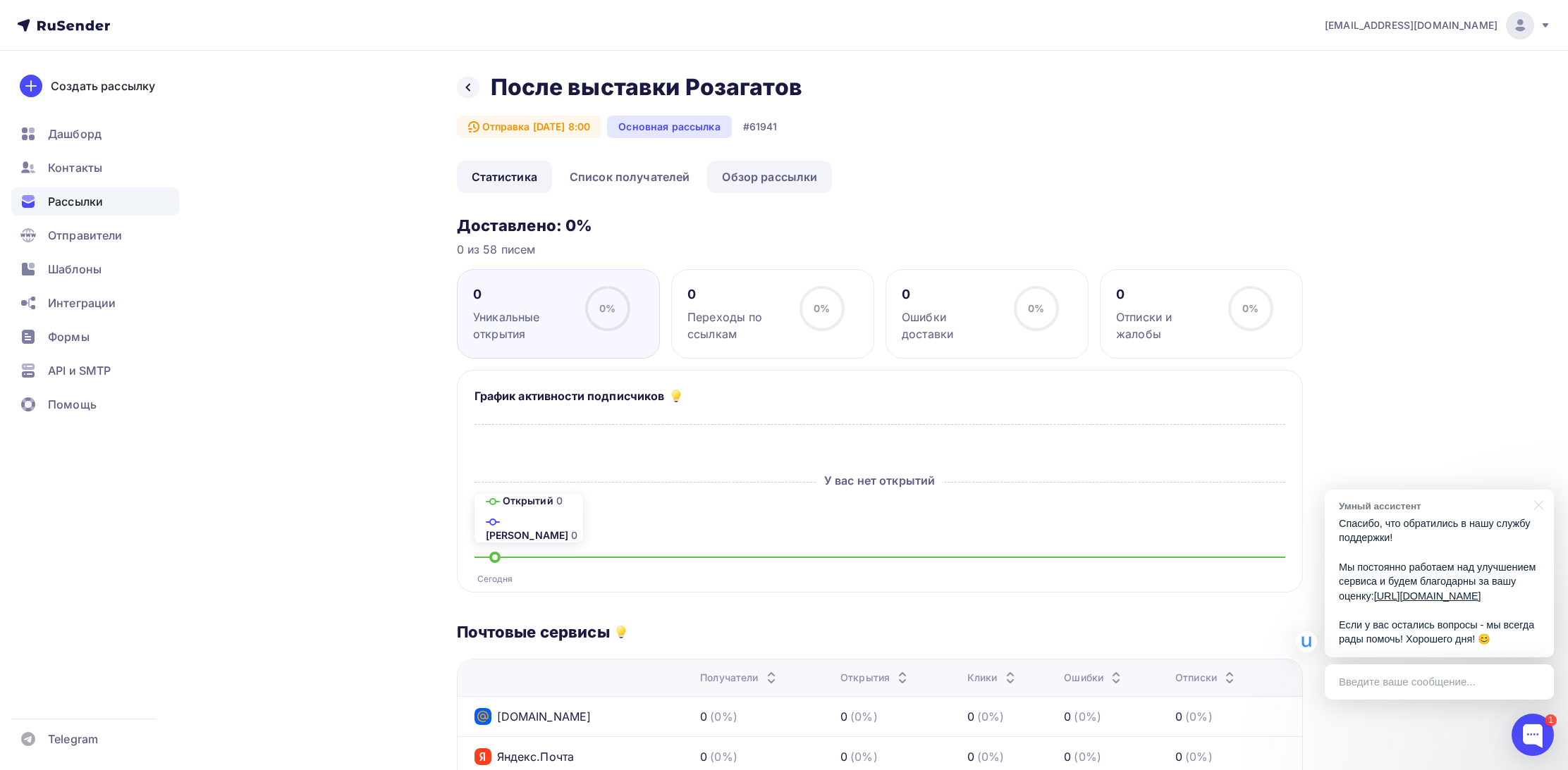
click at [736, 176] on link "Обзор рассылки" at bounding box center [770, 176] width 125 height 33
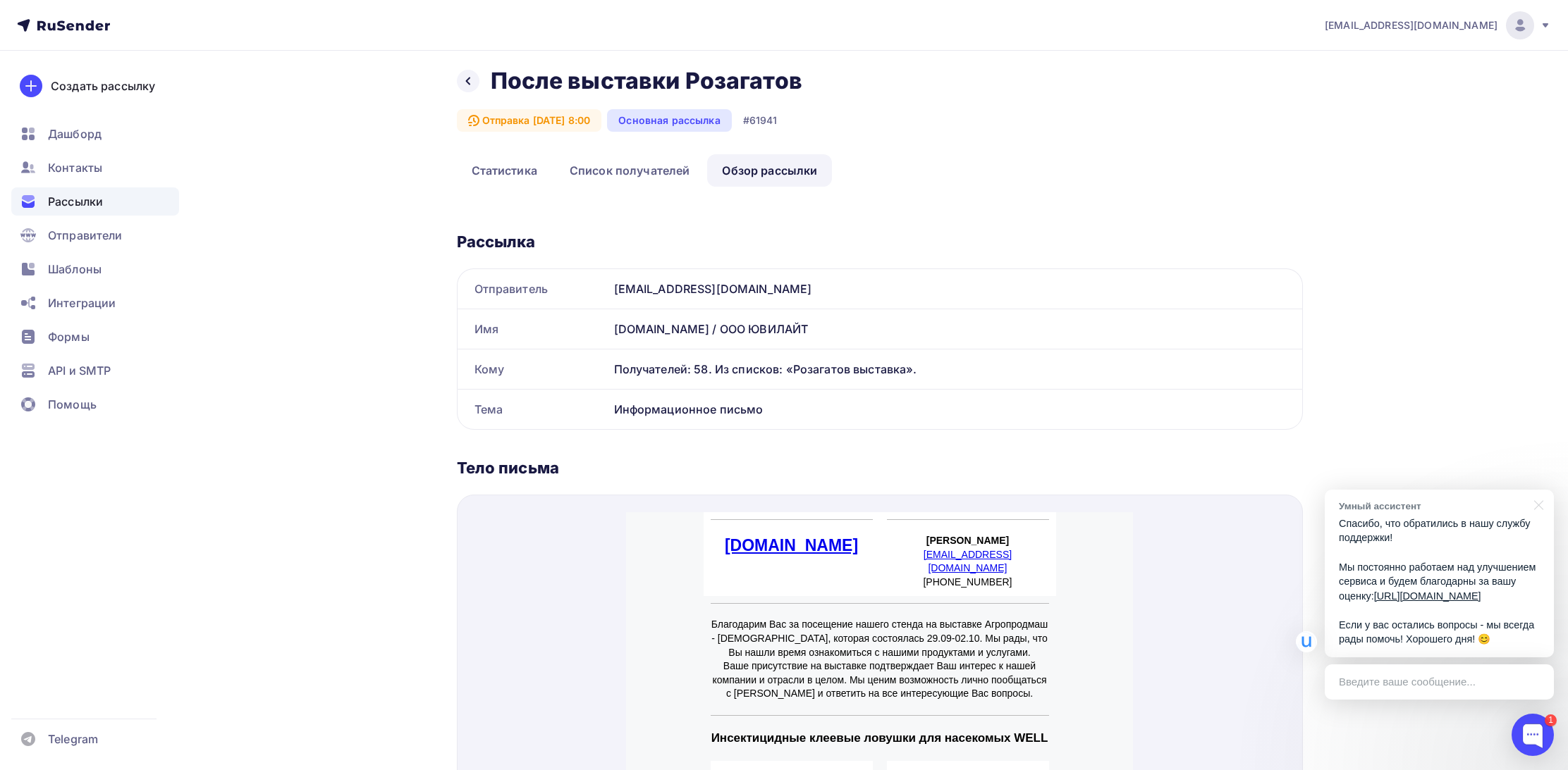
scroll to position [24, 0]
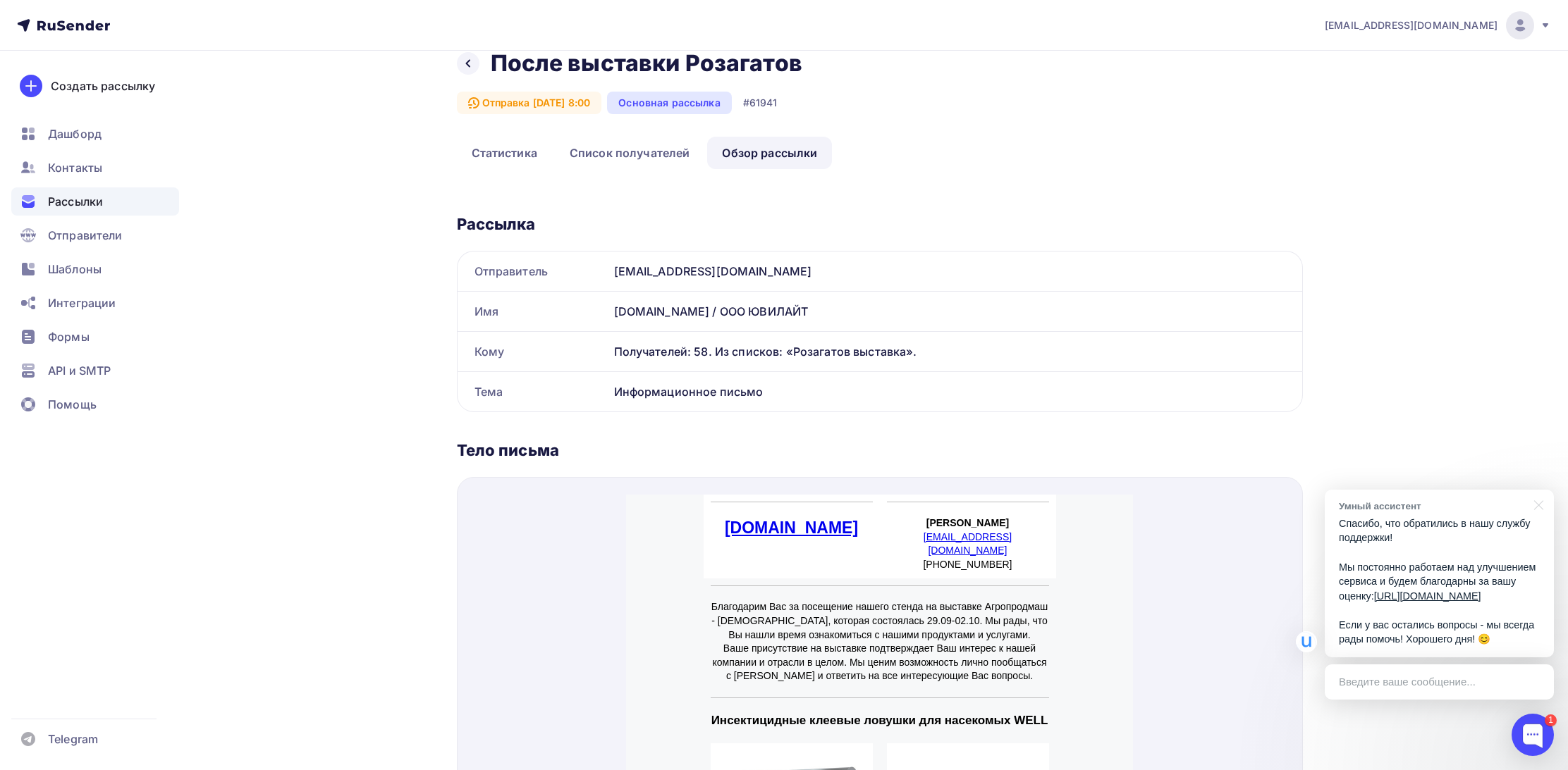
drag, startPoint x: 791, startPoint y: 319, endPoint x: 631, endPoint y: 320, distance: 160.0
click at [631, 320] on div "[DOMAIN_NAME] / ООО ЮВИЛАЙТ" at bounding box center [955, 312] width 694 height 40
drag, startPoint x: 615, startPoint y: 315, endPoint x: 785, endPoint y: 315, distance: 170.0
click at [785, 315] on div "[DOMAIN_NAME] / ООО ЮВИЛАЙТ" at bounding box center [955, 312] width 694 height 40
copy div "[DOMAIN_NAME] / ООО ЮВИЛАЙТ"
